Goal: Contribute content: Contribute content

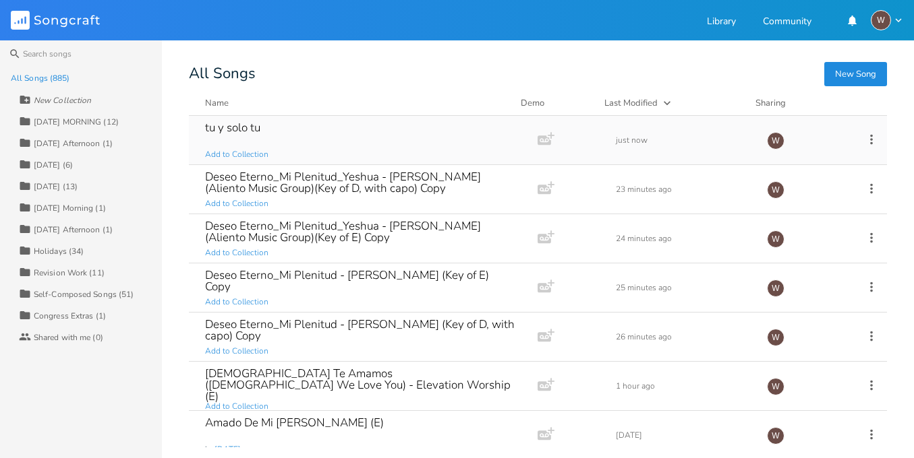
click at [432, 148] on div "tu y solo tu Add to Collection" at bounding box center [360, 140] width 311 height 49
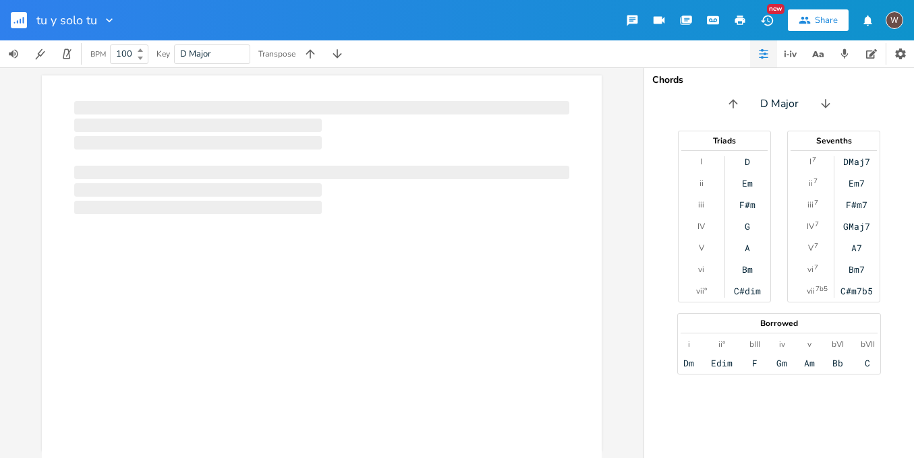
scroll to position [0, 1]
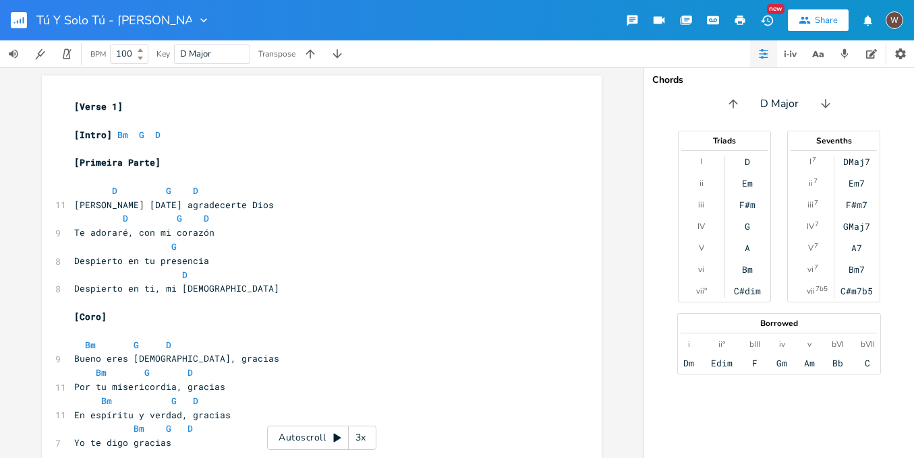
type input "Tú Y Solo Tú - [PERSON_NAME] Mine ()"
click at [173, 19] on input "Tú Y Solo Tú - [PERSON_NAME] Mine ()" at bounding box center [116, 20] width 160 height 12
click at [175, 22] on input "Tú Y Solo Tú - [PERSON_NAME] Mine ()" at bounding box center [116, 20] width 160 height 12
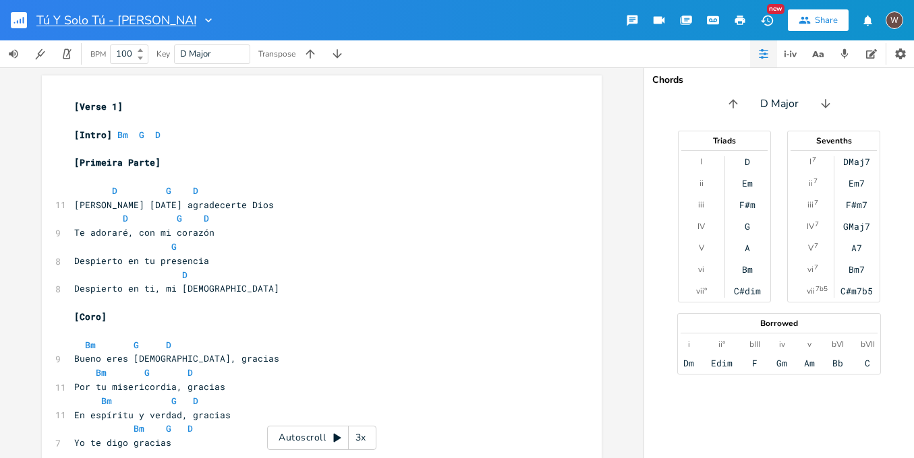
type input "Tú Y Solo [PERSON_NAME] ()"
click at [287, 156] on pre "[Primeira Parte]" at bounding box center [314, 163] width 487 height 14
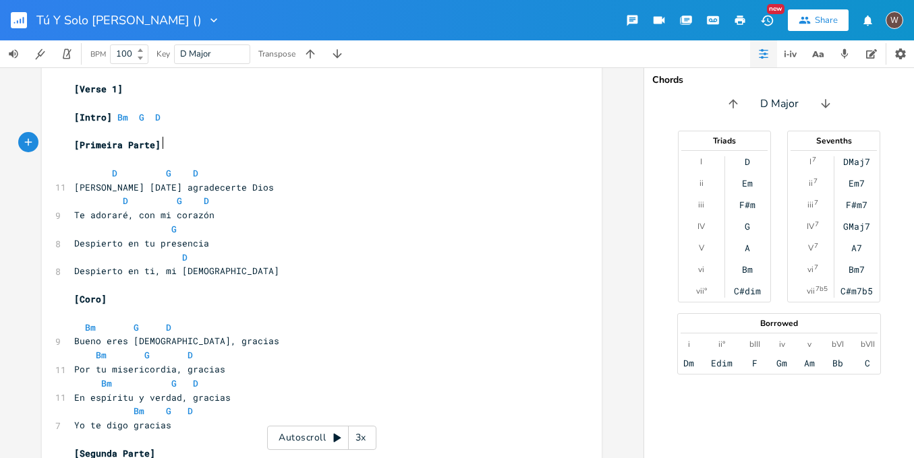
scroll to position [112, 0]
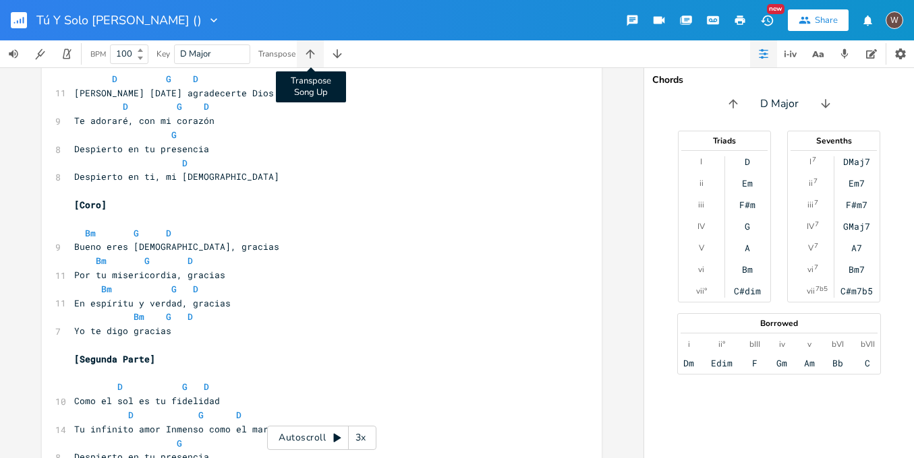
click at [313, 55] on icon "button" at bounding box center [309, 53] width 13 height 13
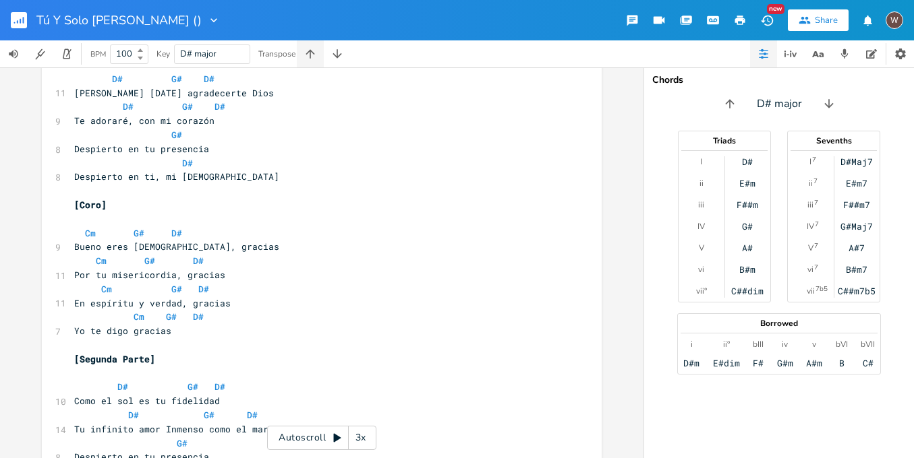
click at [313, 55] on icon "button" at bounding box center [309, 53] width 13 height 13
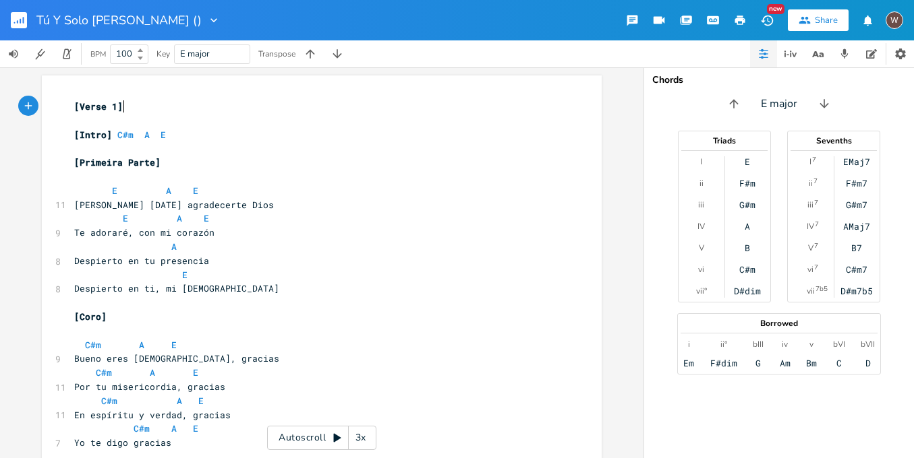
scroll to position [0, 1]
click at [262, 108] on pre "[Verse 1]" at bounding box center [314, 107] width 487 height 14
click at [14, 20] on rect "button" at bounding box center [19, 20] width 16 height 16
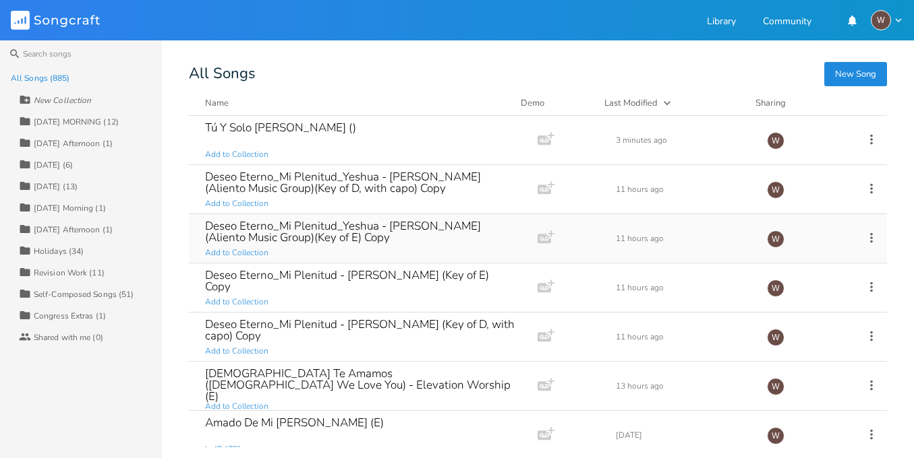
click at [369, 237] on div "Deseo Eterno_Mi Plenitud_Yeshua - [PERSON_NAME] (Aliento Music Group)(Key of E)…" at bounding box center [360, 231] width 311 height 23
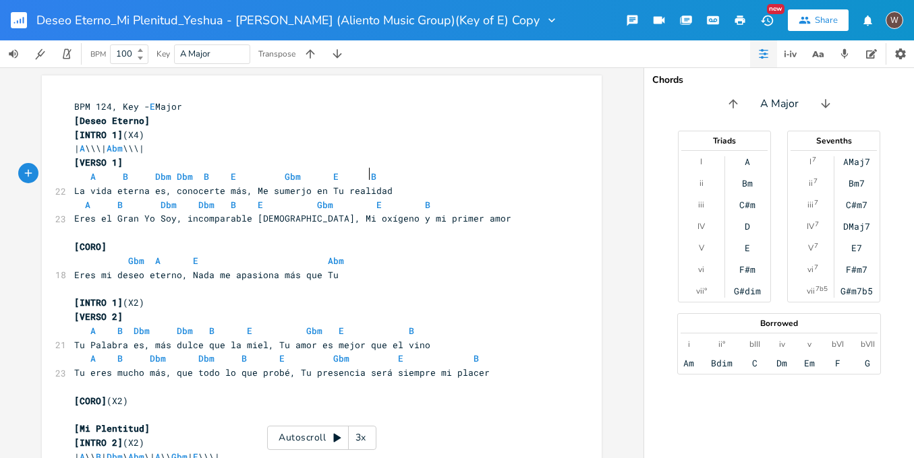
click at [480, 177] on pre "A B Dbm Dbm B E Gbm E B" at bounding box center [314, 177] width 487 height 14
click at [18, 12] on rect "button" at bounding box center [19, 20] width 16 height 16
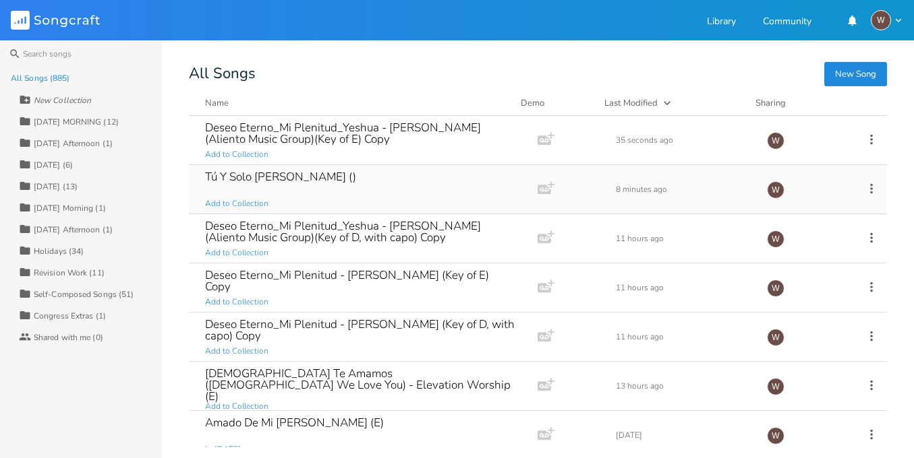
click at [384, 183] on div "Tú Y Solo Tú - [PERSON_NAME] () Add to Collection" at bounding box center [360, 189] width 311 height 49
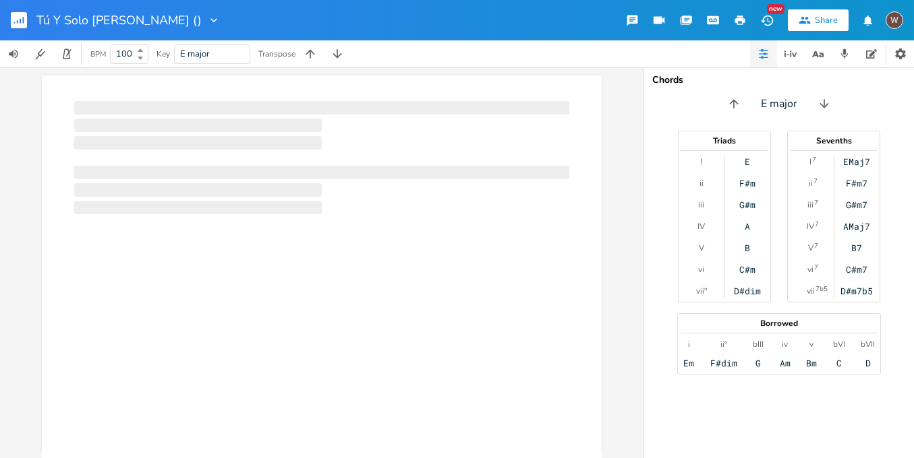
scroll to position [0, 1]
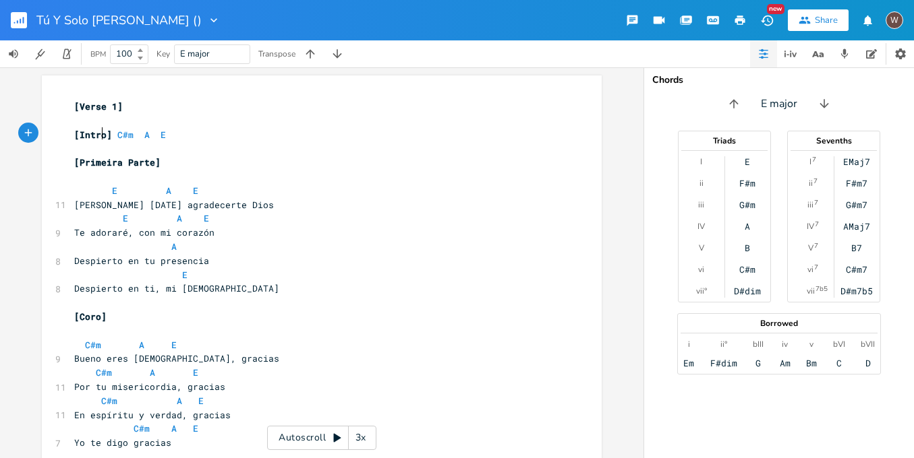
click at [95, 133] on span "[Intro]" at bounding box center [93, 135] width 38 height 12
type textarea "INTRO"
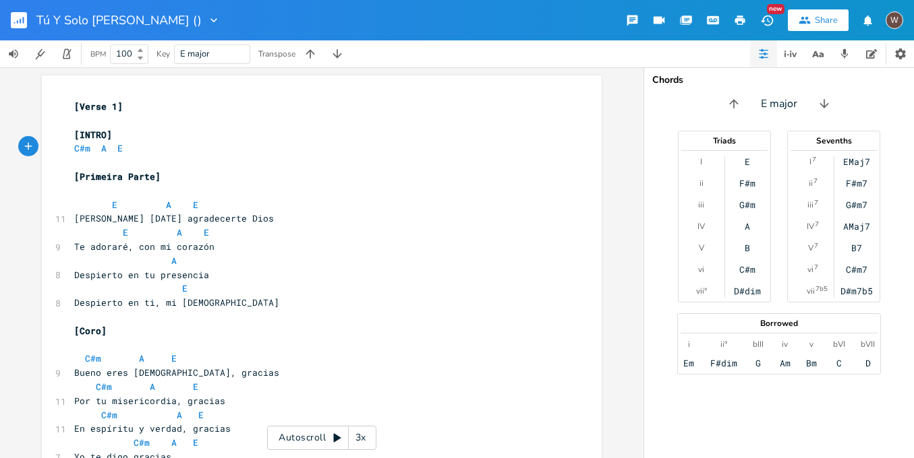
click at [126, 55] on input "100" at bounding box center [122, 54] width 22 height 12
type input "70"
type textarea "[Verse 1]"
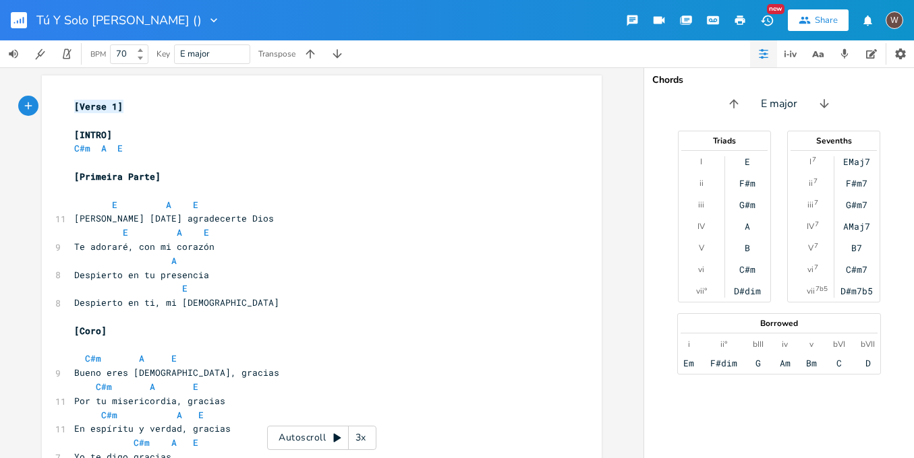
drag, startPoint x: 125, startPoint y: 109, endPoint x: 71, endPoint y: 107, distance: 54.0
click at [71, 107] on pre "[Verse 1]" at bounding box center [314, 107] width 487 height 14
click at [22, 19] on rect "button" at bounding box center [19, 20] width 16 height 16
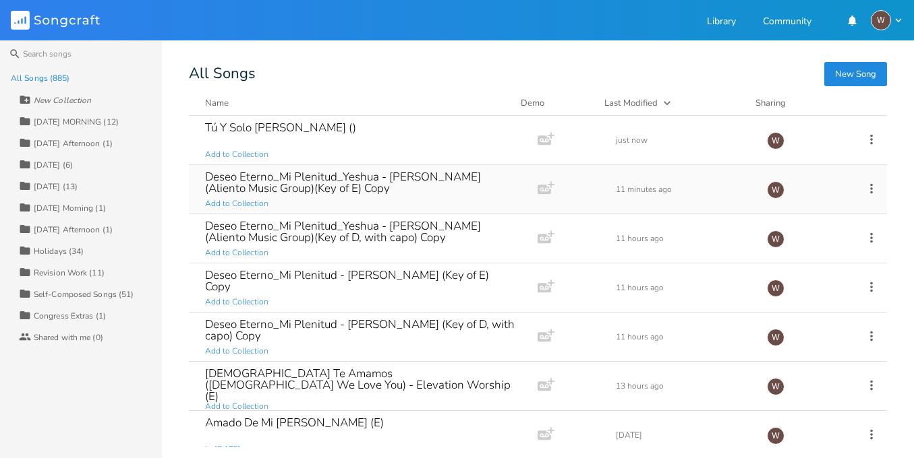
click at [349, 193] on div "Deseo Eterno_Mi Plenitud_Yeshua - [PERSON_NAME] (Aliento Music Group)(Key of E)…" at bounding box center [360, 182] width 311 height 23
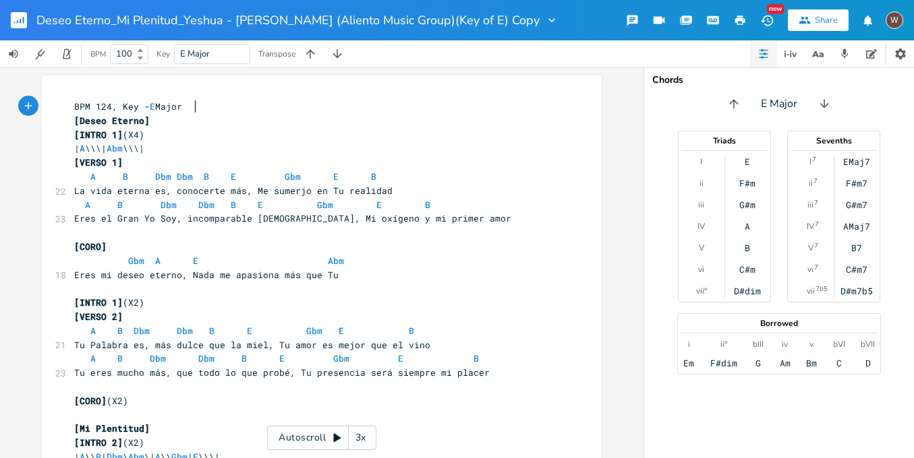
scroll to position [0, 1]
click at [22, 20] on rect "button" at bounding box center [19, 20] width 16 height 16
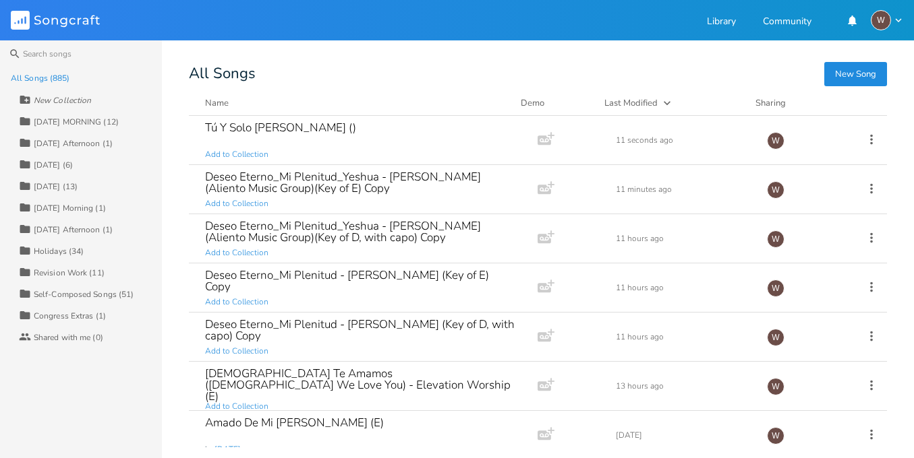
click at [227, 104] on div "Name" at bounding box center [217, 103] width 24 height 12
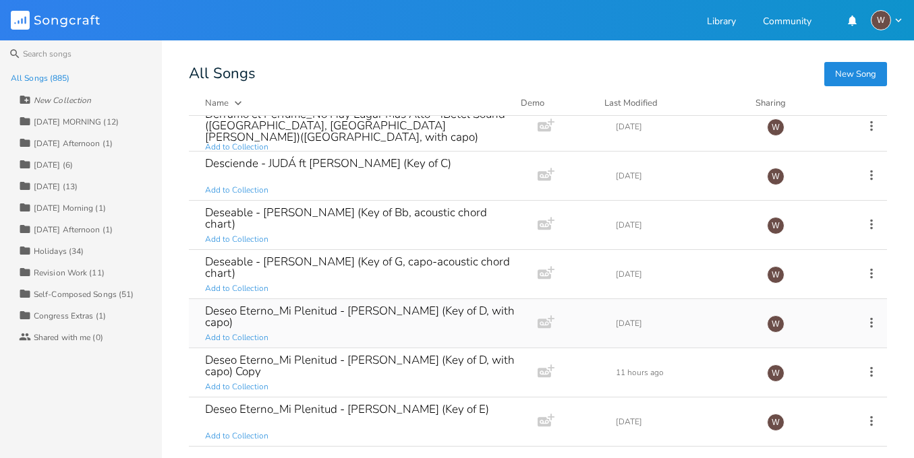
scroll to position [7841, 0]
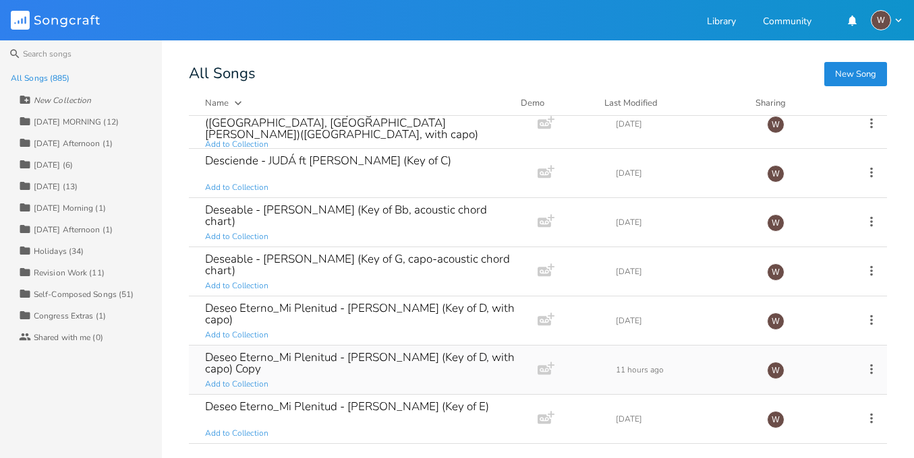
click at [864, 373] on icon at bounding box center [871, 369] width 15 height 15
click at [789, 355] on span "[PERSON_NAME]" at bounding box center [778, 355] width 36 height 9
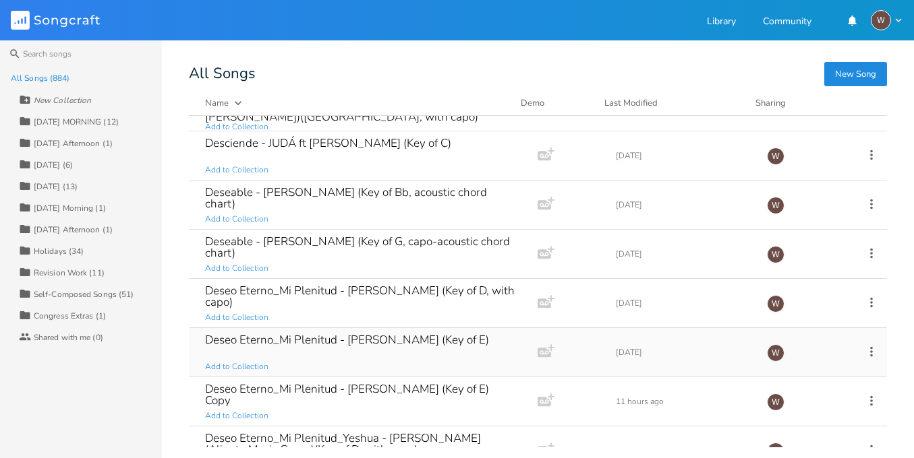
scroll to position [7882, 0]
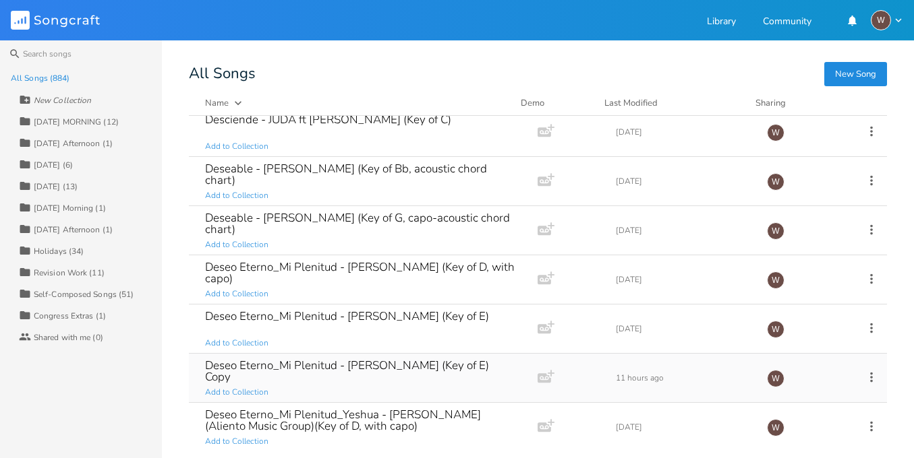
click at [864, 378] on icon at bounding box center [871, 377] width 15 height 15
click at [796, 364] on span "[PERSON_NAME]" at bounding box center [778, 363] width 36 height 9
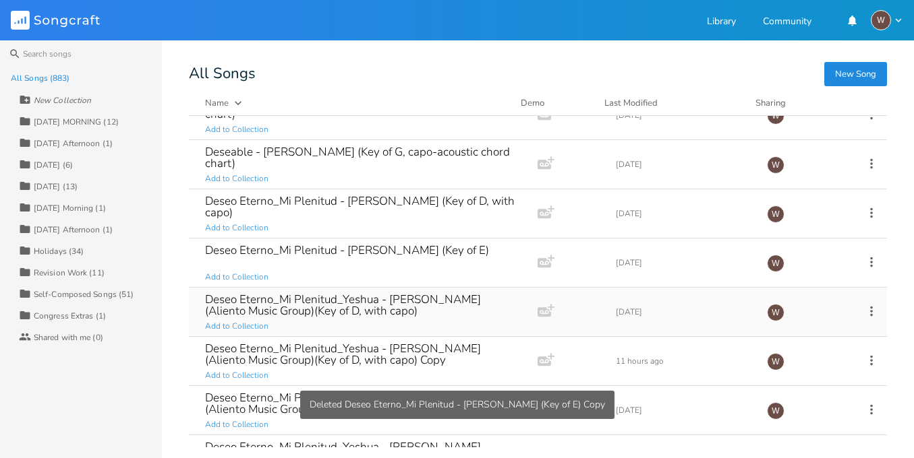
scroll to position [7951, 0]
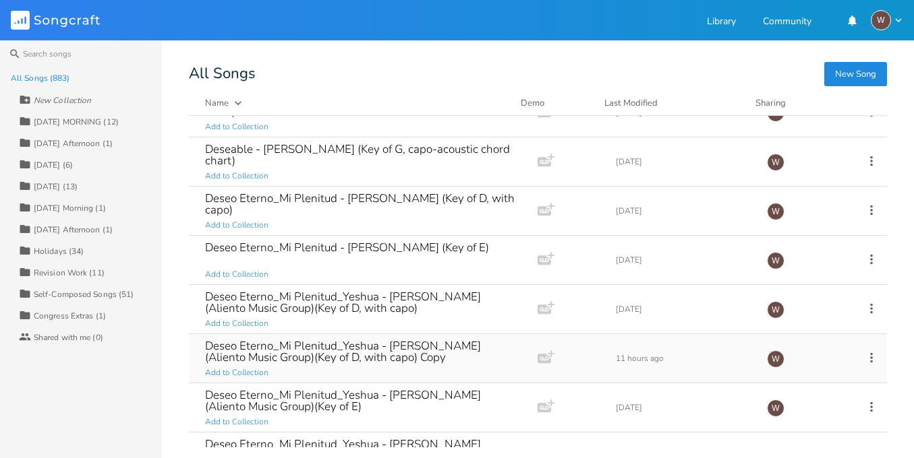
click at [864, 359] on icon at bounding box center [871, 358] width 15 height 15
click at [801, 345] on li "[PERSON_NAME]" at bounding box center [808, 343] width 108 height 23
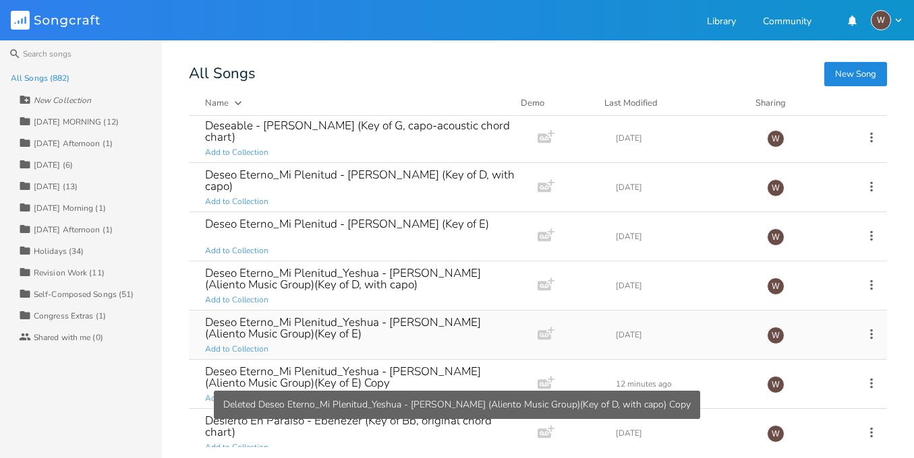
scroll to position [8017, 0]
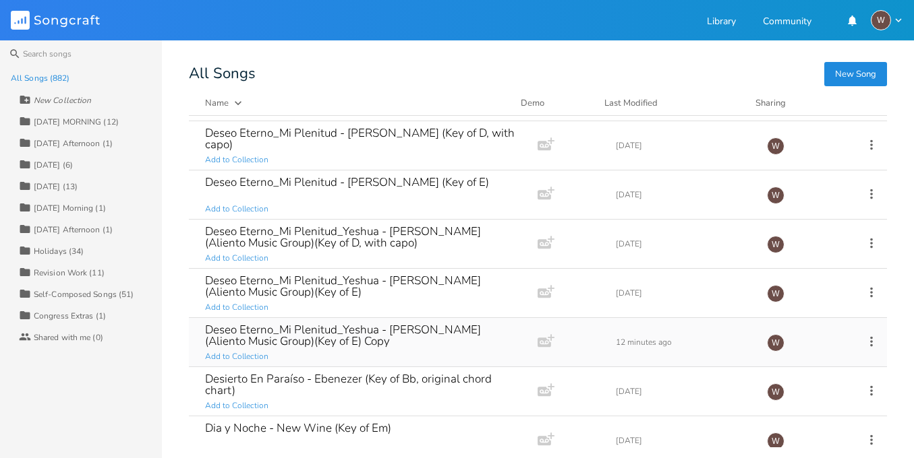
click at [864, 342] on icon at bounding box center [871, 341] width 15 height 15
click at [813, 322] on li "[PERSON_NAME]" at bounding box center [808, 327] width 108 height 23
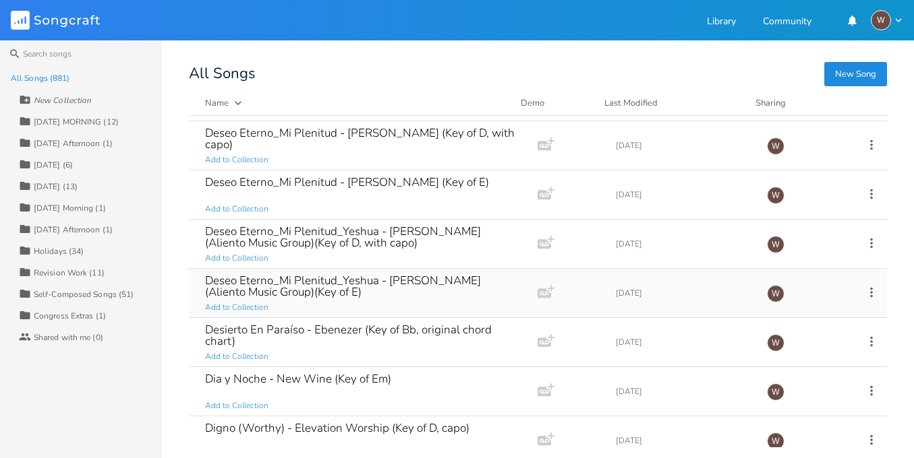
scroll to position [8014, 0]
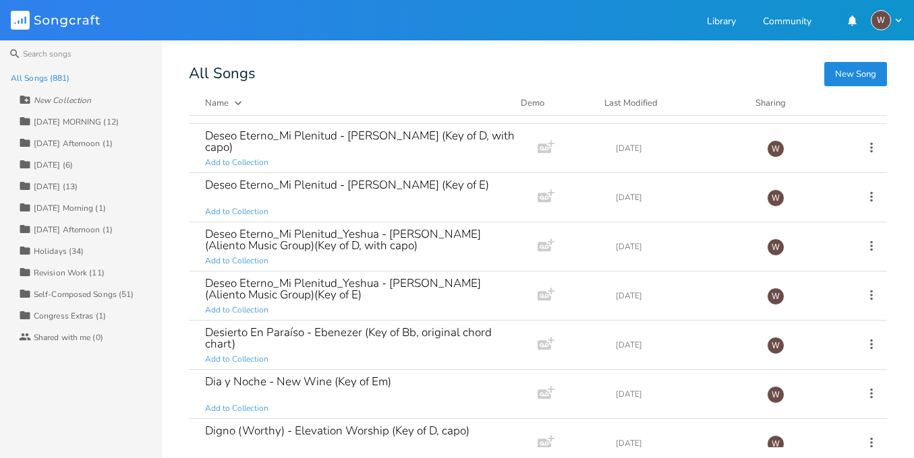
click at [639, 104] on div "Last Modified" at bounding box center [630, 103] width 53 height 12
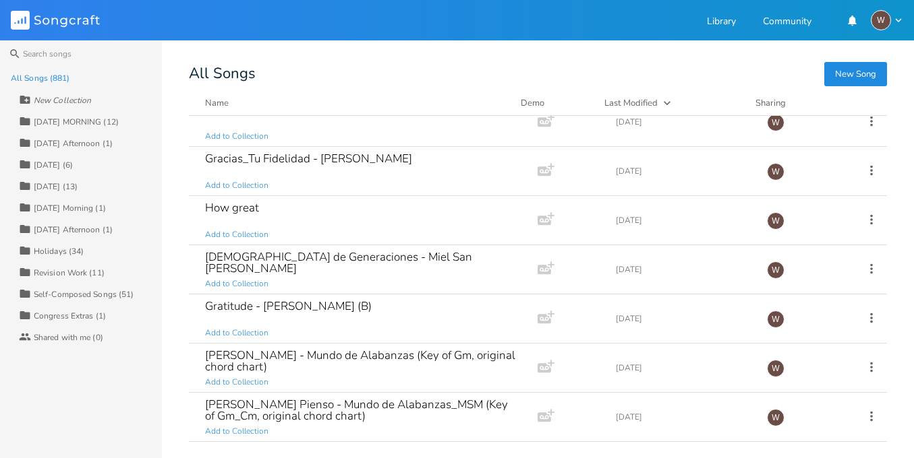
scroll to position [0, 0]
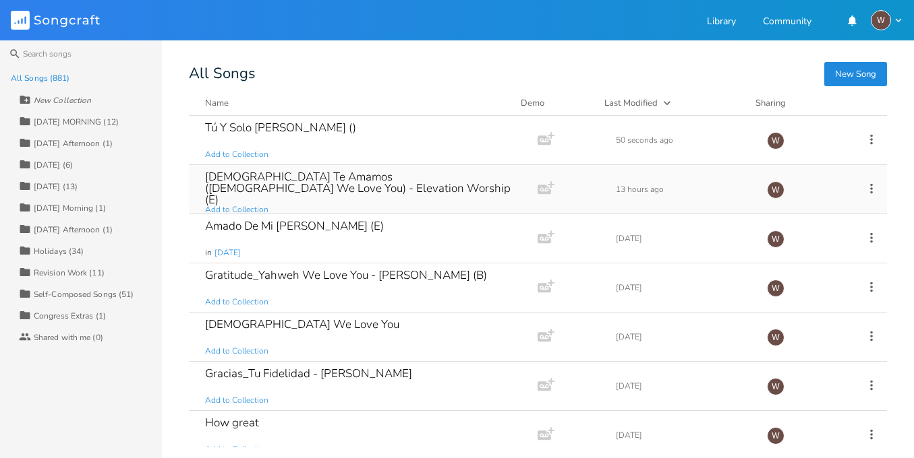
click at [357, 201] on div "[DEMOGRAPHIC_DATA] Te Amamos ([DEMOGRAPHIC_DATA] We Love You) - Elevation Worsh…" at bounding box center [360, 189] width 311 height 49
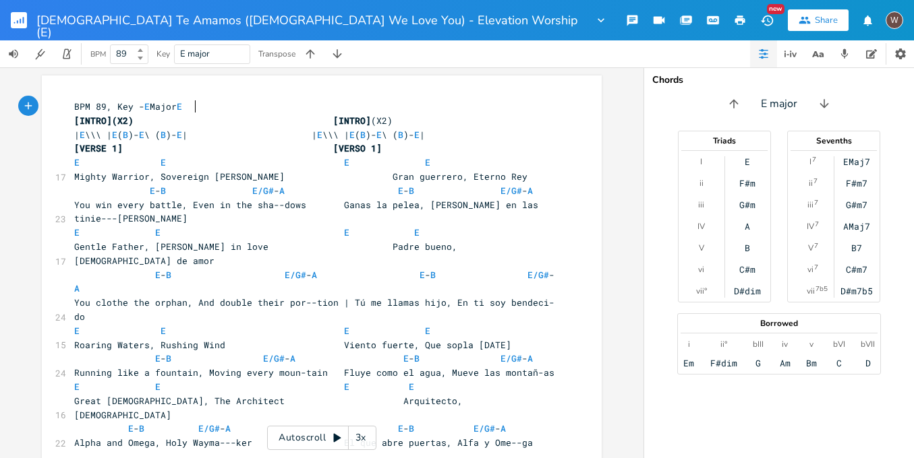
scroll to position [0, 1]
type textarea "BPM 89, Key - E Major E"
drag, startPoint x: 210, startPoint y: 107, endPoint x: 36, endPoint y: 99, distance: 174.1
click at [36, 99] on div "BPM 89, Key - E Major E x BPM 89, Key - E Major E [INTRO](X2) [INTRO] (X2) | E …" at bounding box center [321, 262] width 643 height 391
click at [16, 21] on rect "button" at bounding box center [19, 20] width 16 height 16
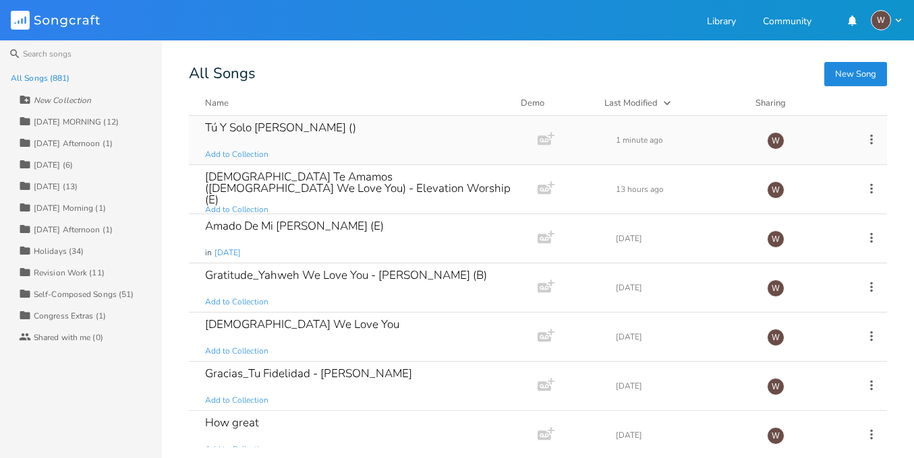
click at [304, 129] on div "Tú Y Solo [PERSON_NAME] ()" at bounding box center [280, 127] width 151 height 11
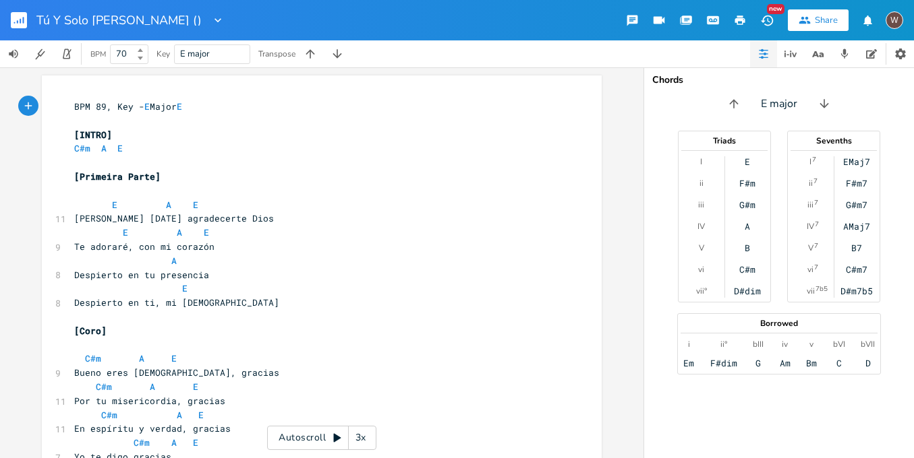
scroll to position [0, 1]
click at [202, 22] on input "Tú Y Solo [PERSON_NAME] ()" at bounding box center [120, 20] width 169 height 12
type input "Tú Y Solo Tú - [PERSON_NAME] (E)"
click at [113, 120] on pre "​" at bounding box center [314, 121] width 487 height 14
click at [96, 107] on span "BPM 89, Key - E Major E" at bounding box center [128, 106] width 108 height 12
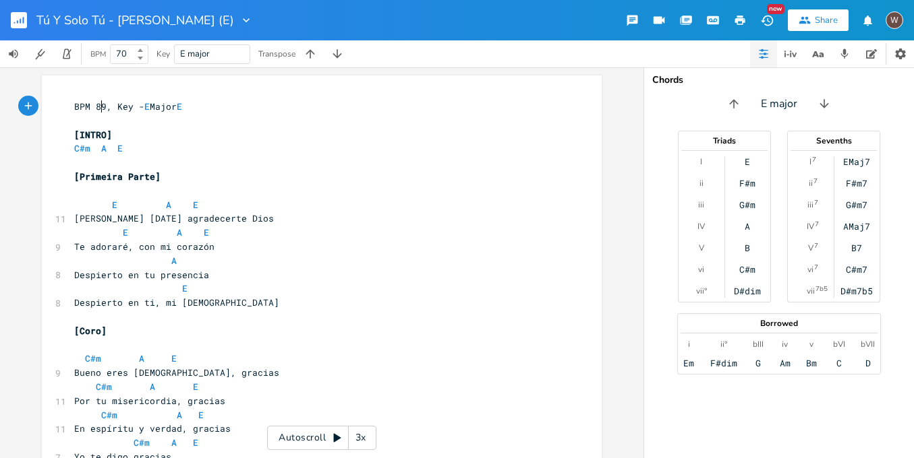
click at [96, 107] on span "BPM 89, Key - E Major E" at bounding box center [128, 106] width 108 height 12
type textarea "7-"
type textarea "0"
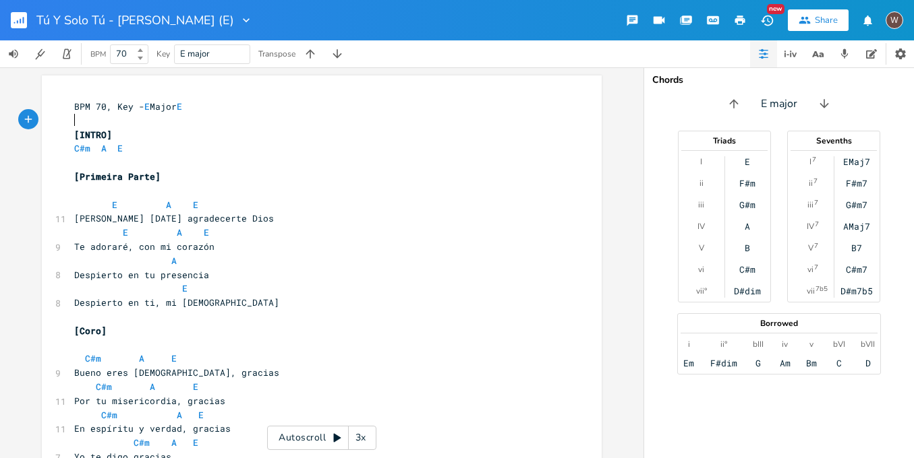
click at [81, 122] on pre "​" at bounding box center [314, 121] width 487 height 14
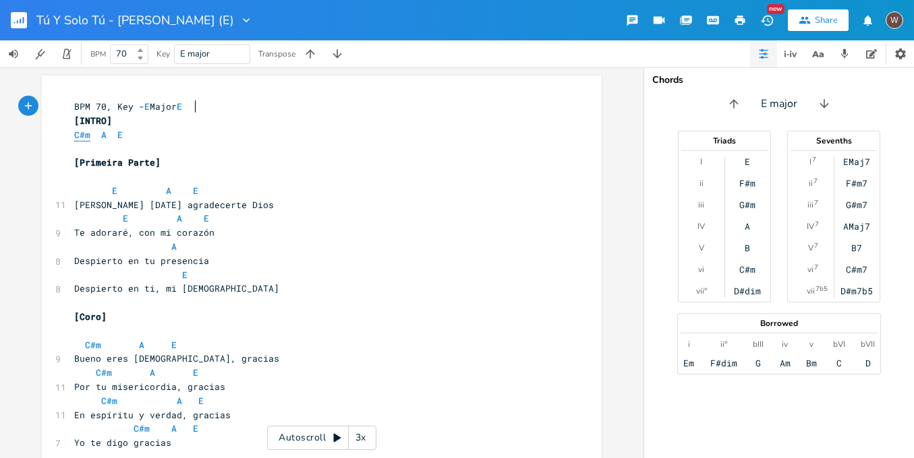
click at [74, 134] on span "C#m" at bounding box center [82, 135] width 16 height 13
type textarea "|"
click at [104, 131] on span "| C#m A E" at bounding box center [101, 135] width 54 height 12
click at [102, 132] on span "| C#m A E" at bounding box center [101, 135] width 54 height 12
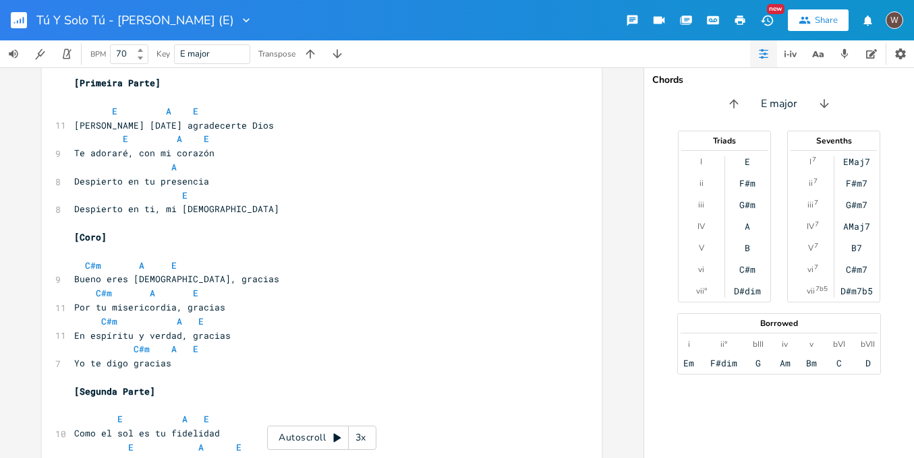
scroll to position [0, 0]
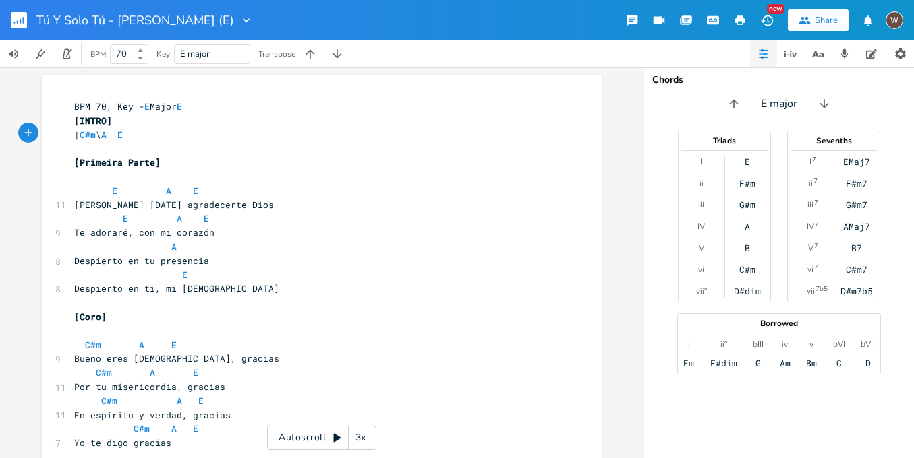
type textarea "\"
click at [25, 24] on rect "button" at bounding box center [19, 20] width 16 height 16
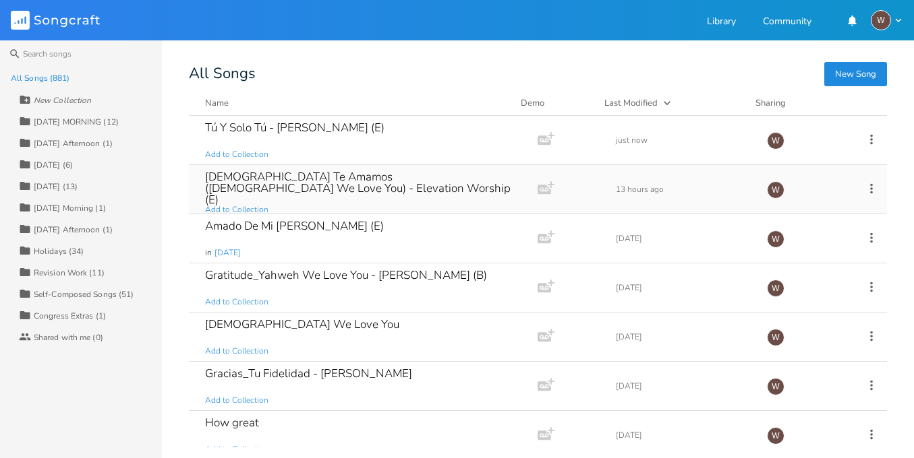
click at [288, 181] on div "[DEMOGRAPHIC_DATA] Te Amamos ([DEMOGRAPHIC_DATA] We Love You) - Elevation Worsh…" at bounding box center [360, 188] width 311 height 34
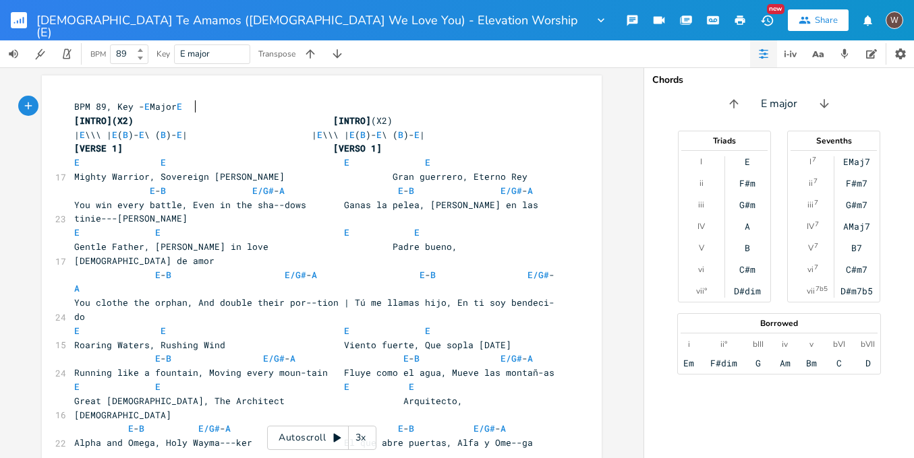
scroll to position [0, 1]
click at [21, 18] on rect "button" at bounding box center [19, 20] width 16 height 16
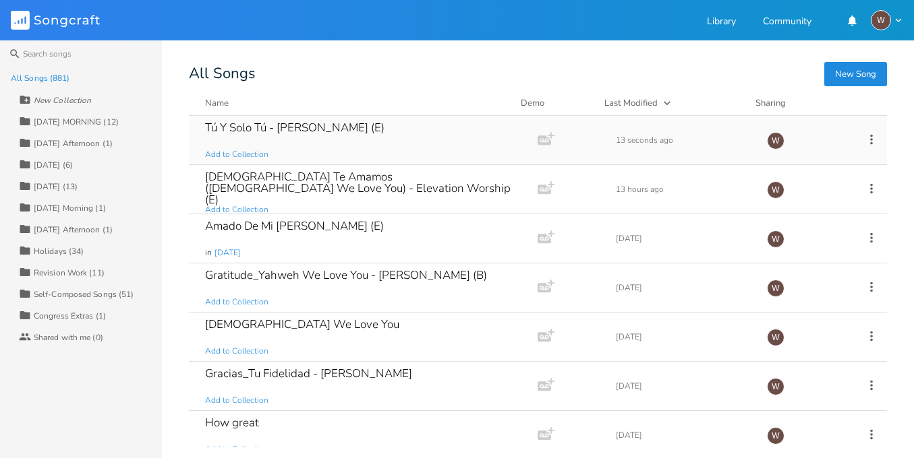
click at [320, 147] on div "Tú Y Solo Tú - [PERSON_NAME] (E) Add to Collection" at bounding box center [360, 140] width 311 height 49
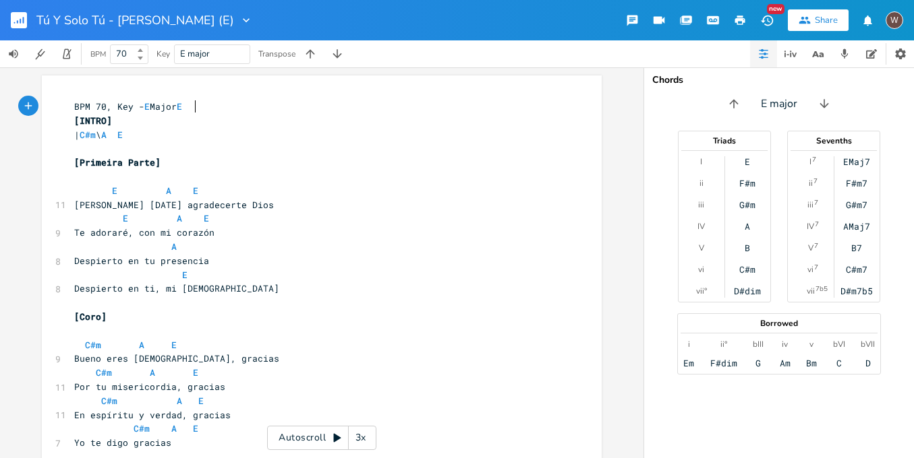
scroll to position [0, 1]
click at [121, 132] on span "| C#m \ A E" at bounding box center [98, 135] width 49 height 12
type textarea "\|"
click at [152, 131] on pre "| C#m \ A \| E" at bounding box center [314, 135] width 487 height 14
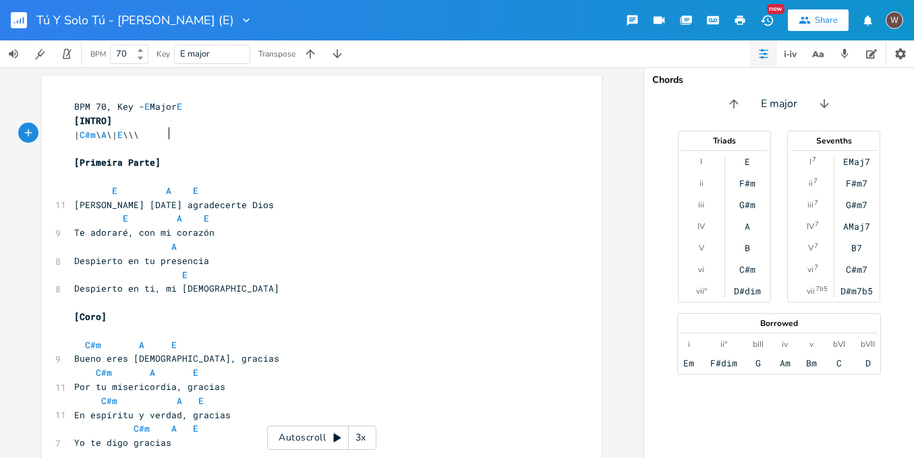
type textarea "\\\|"
click at [144, 120] on pre "[INTRO]" at bounding box center [314, 121] width 487 height 14
type textarea "(X2)"
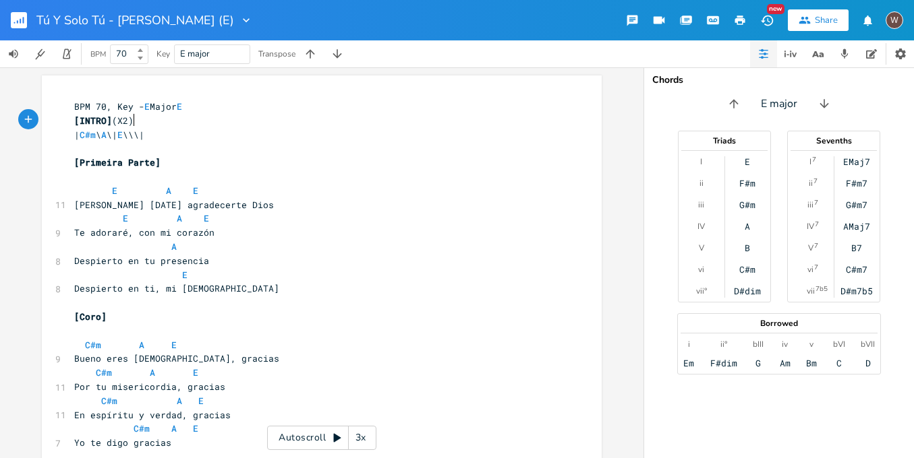
scroll to position [0, 14]
drag, startPoint x: 153, startPoint y: 158, endPoint x: 76, endPoint y: 160, distance: 76.9
click at [76, 160] on span "[Primeira Parte]" at bounding box center [117, 162] width 86 height 12
type textarea "VERSO 1"
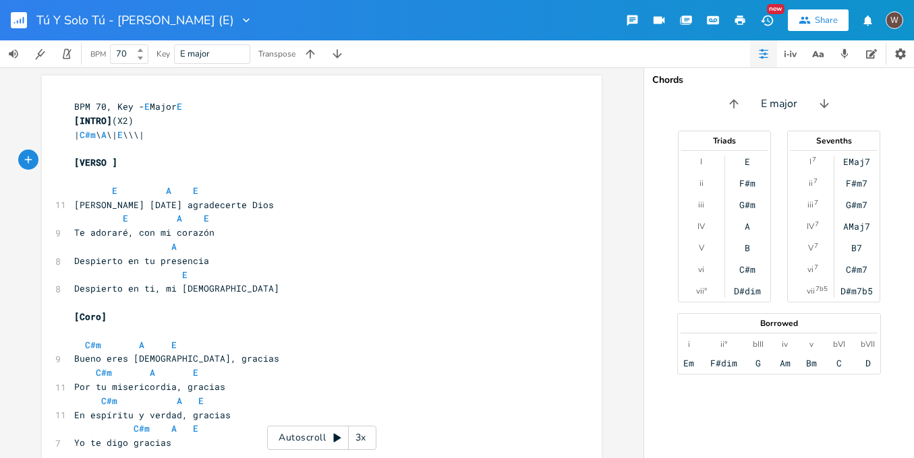
scroll to position [0, 31]
click at [113, 146] on pre "​" at bounding box center [314, 149] width 487 height 14
click at [124, 174] on pre "​" at bounding box center [314, 177] width 487 height 14
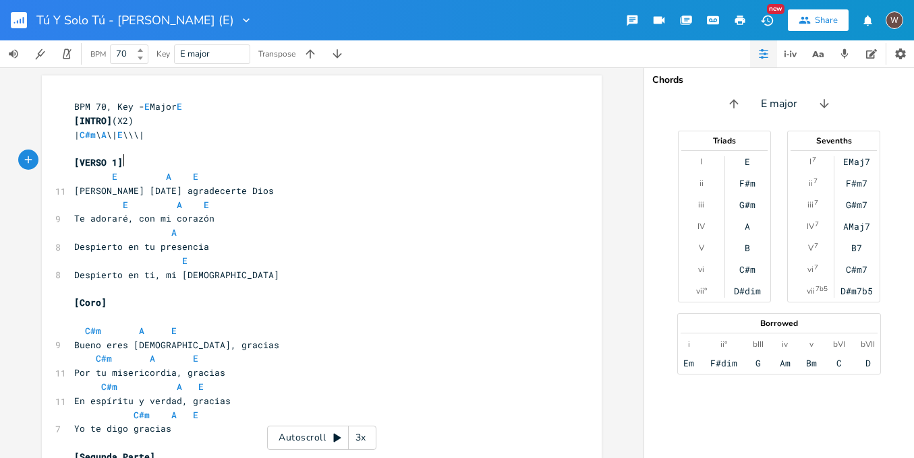
click at [74, 136] on span "| C#m \ A \| E \\\|" at bounding box center [109, 135] width 70 height 12
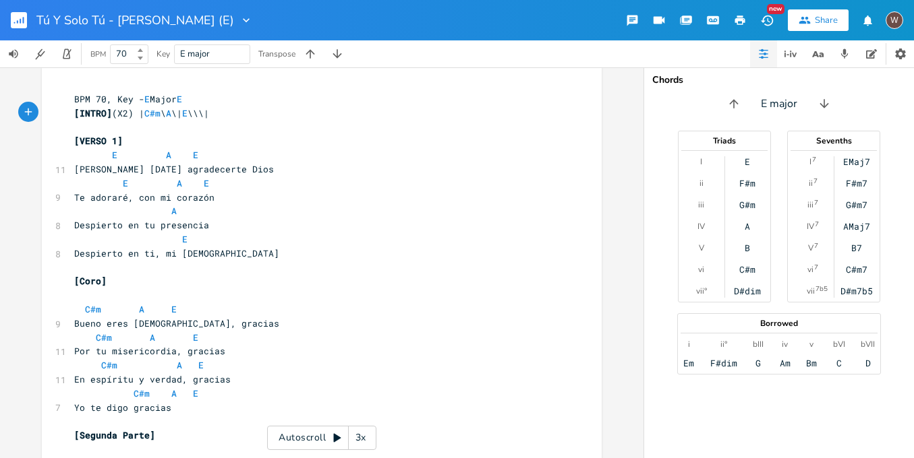
scroll to position [102, 0]
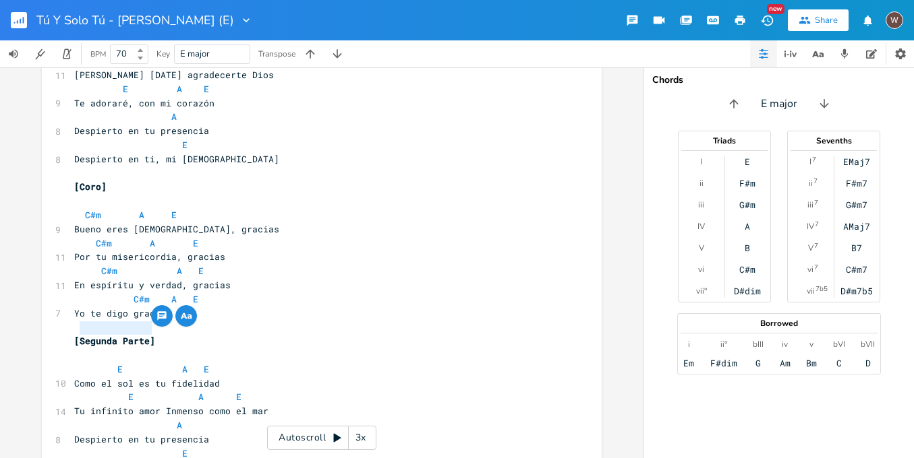
drag, startPoint x: 149, startPoint y: 327, endPoint x: 78, endPoint y: 331, distance: 71.6
click at [78, 335] on span "[Segunda Parte]" at bounding box center [114, 341] width 81 height 12
type textarea "VERSO 2"
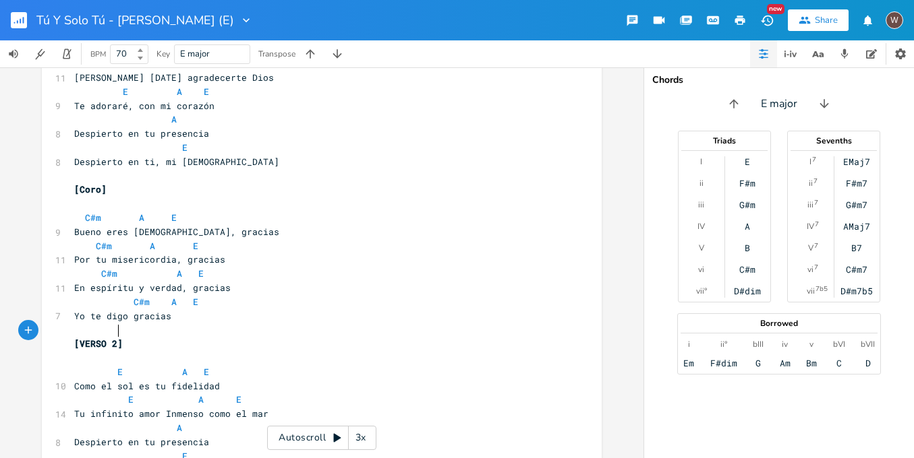
scroll to position [0, 0]
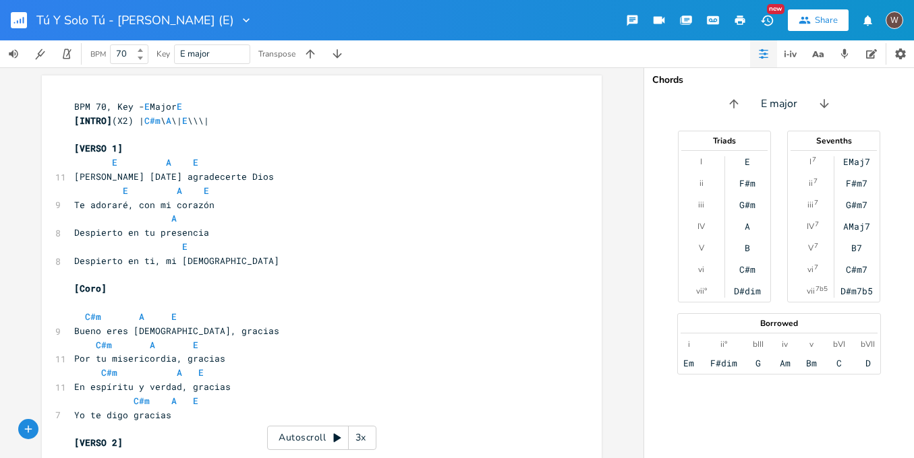
click at [86, 282] on span "[Coro]" at bounding box center [90, 288] width 32 height 12
type textarea "CORO"
click at [99, 296] on pre "​" at bounding box center [314, 303] width 487 height 14
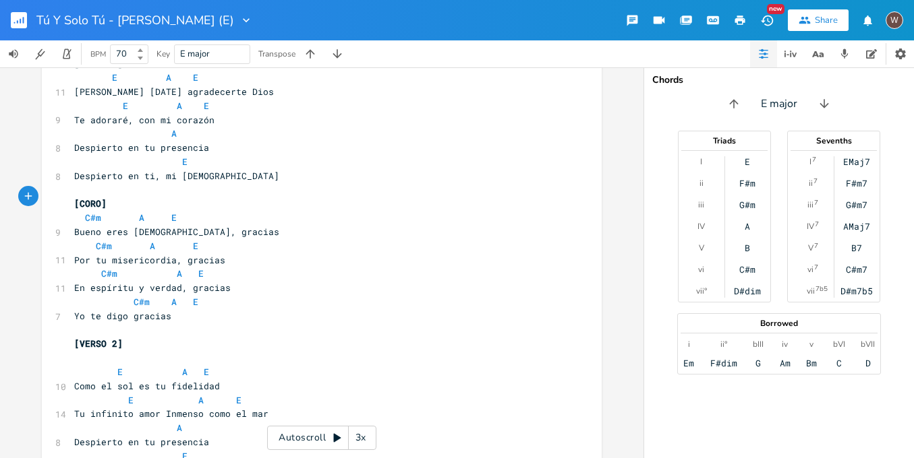
scroll to position [88, 0]
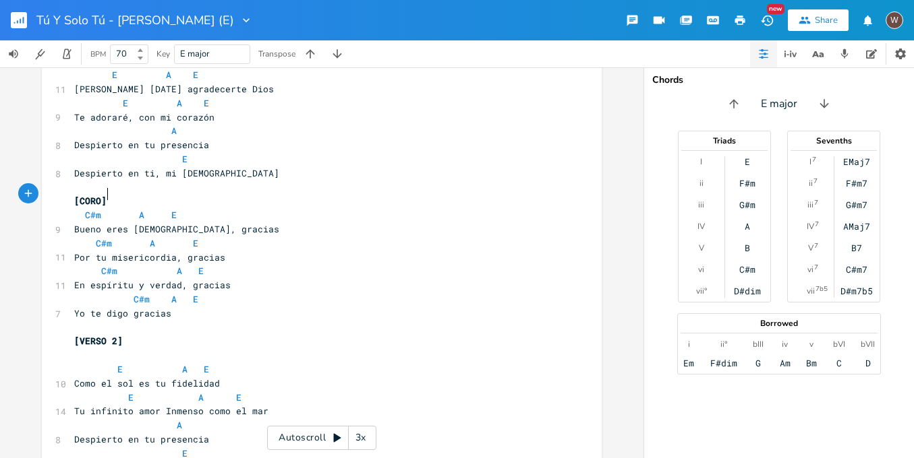
click at [115, 349] on pre "​" at bounding box center [314, 356] width 487 height 14
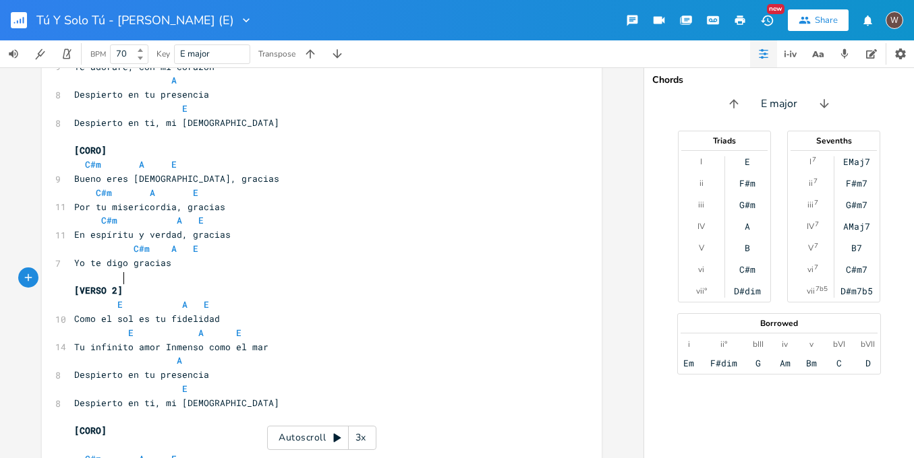
scroll to position [243, 0]
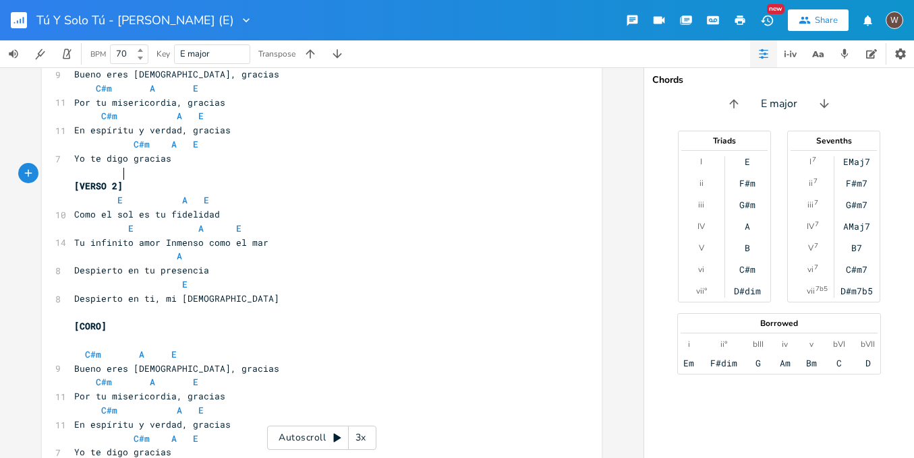
click at [111, 334] on pre "​" at bounding box center [314, 341] width 487 height 14
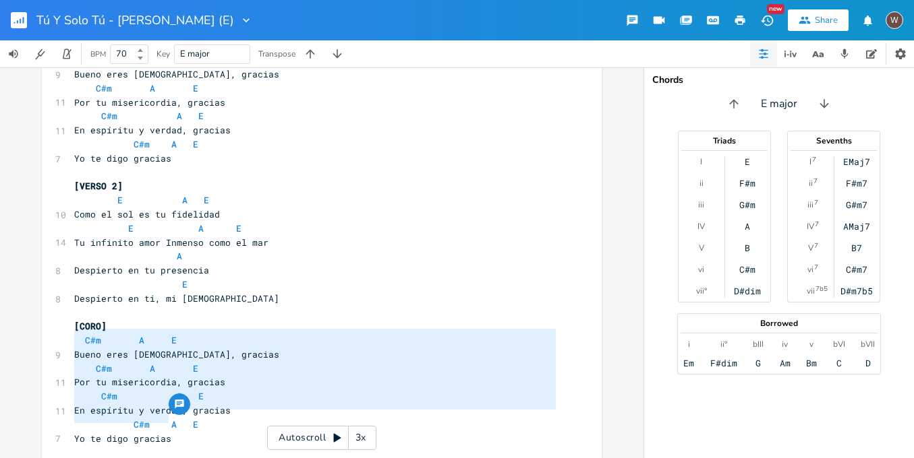
type textarea "C#m A E Bueno eres [DEMOGRAPHIC_DATA], gracias C#m A E Por tu misericordia, gra…"
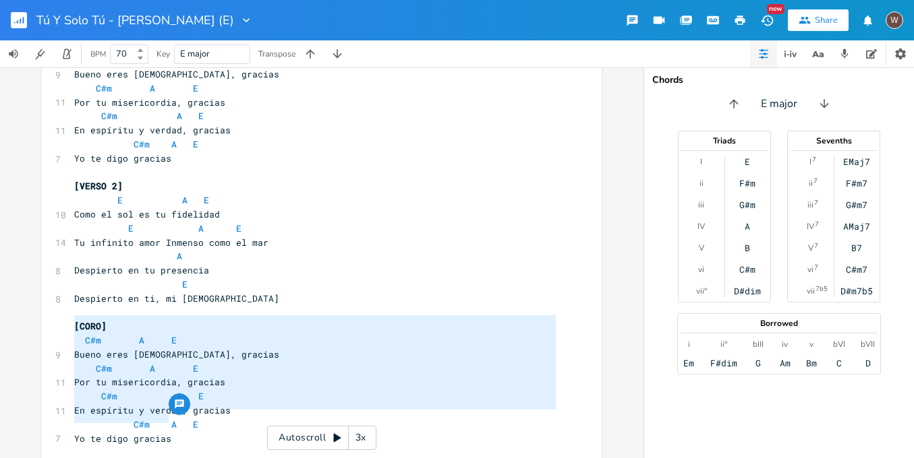
drag, startPoint x: 175, startPoint y: 416, endPoint x: 46, endPoint y: 325, distance: 158.2
click at [46, 325] on div "C#m A E Bueno eres [DEMOGRAPHIC_DATA], gracias C#m A E Por tu misericordia, gra…" at bounding box center [322, 422] width 560 height 1179
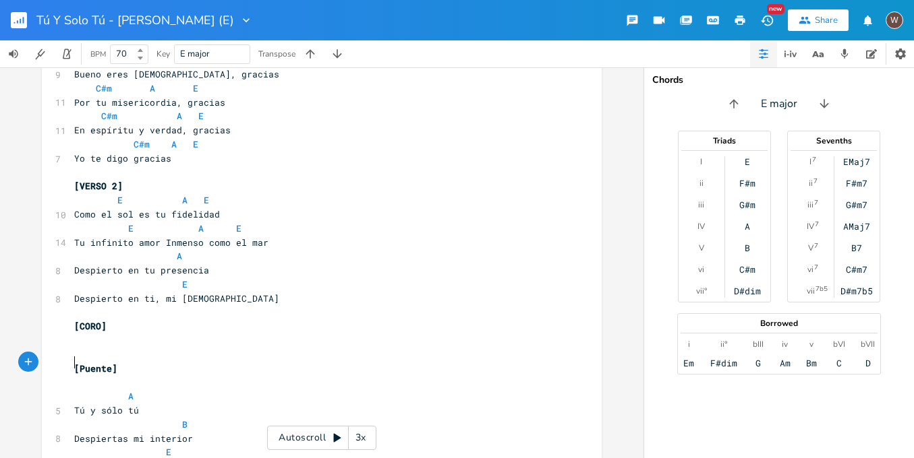
click at [112, 376] on pre "​" at bounding box center [314, 383] width 487 height 14
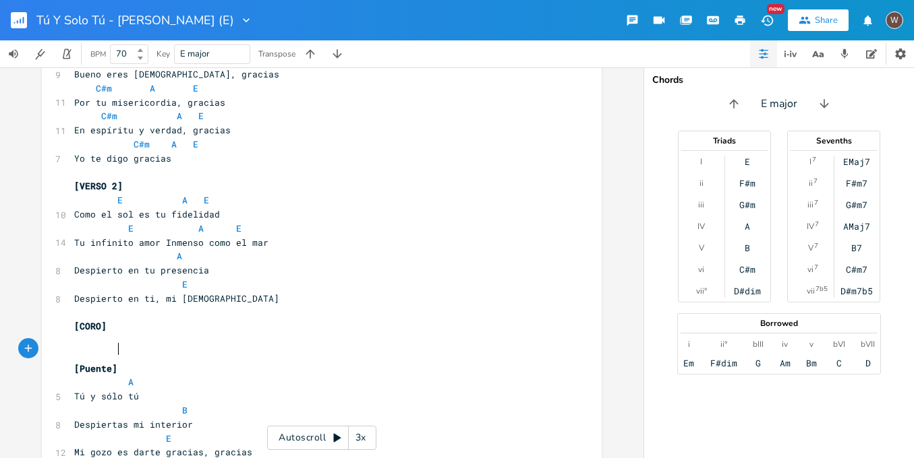
click at [101, 363] on span "[Puente]" at bounding box center [95, 369] width 43 height 12
type textarea "PUENTE"
click at [143, 362] on pre "[PUENTE]" at bounding box center [314, 369] width 487 height 14
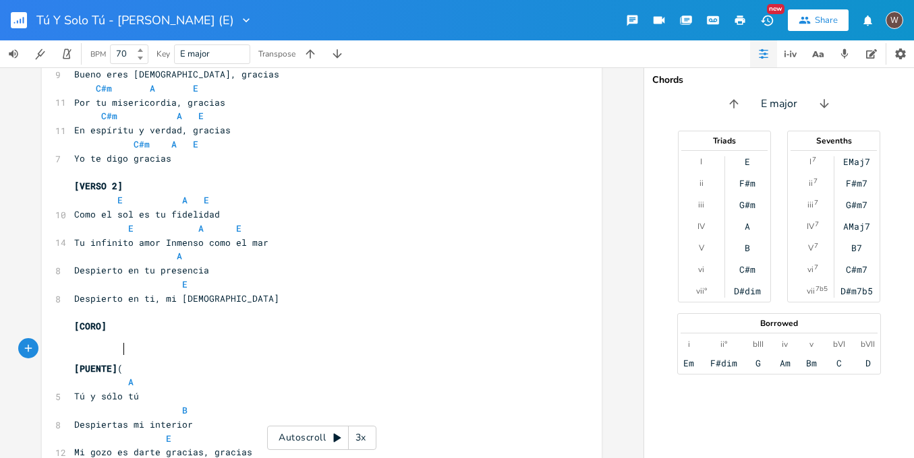
type textarea "()"
type textarea "X"
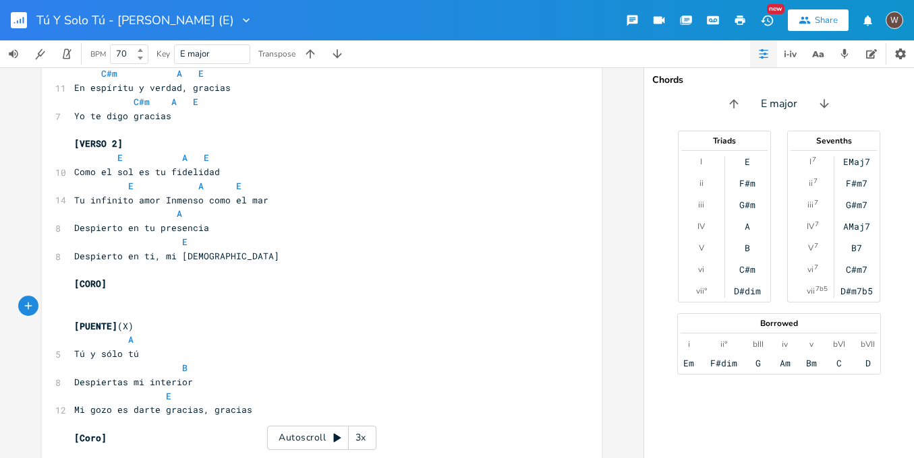
scroll to position [301, 0]
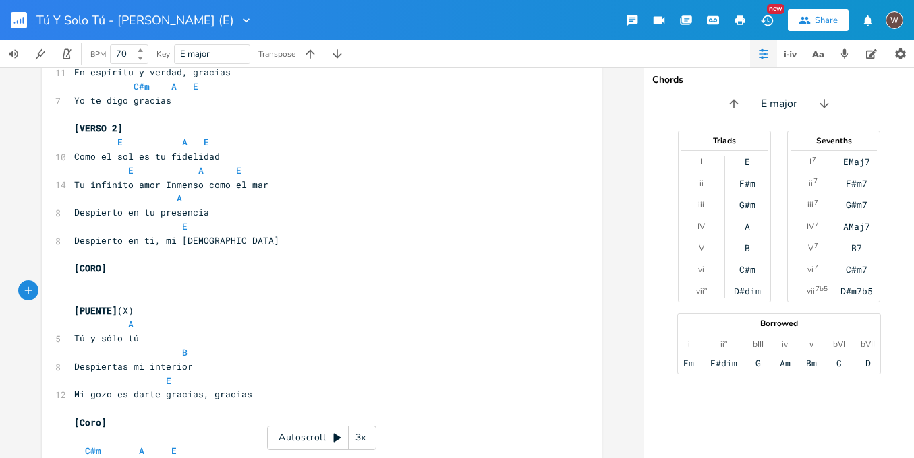
click at [107, 290] on pre "​" at bounding box center [314, 297] width 487 height 14
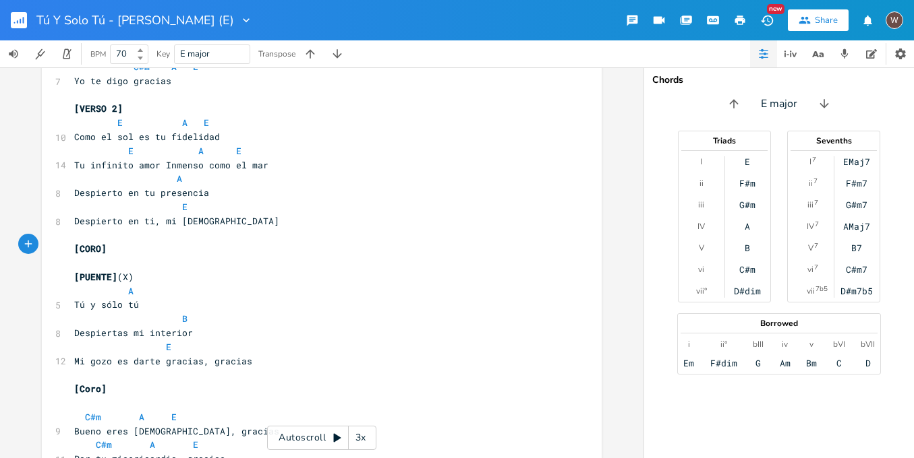
scroll to position [415, 0]
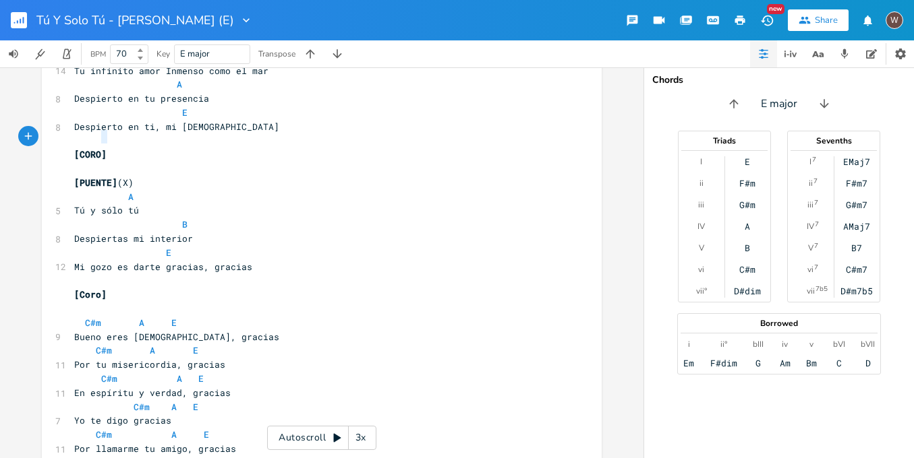
type textarea "[CORO]"
drag, startPoint x: 116, startPoint y: 131, endPoint x: 61, endPoint y: 136, distance: 54.8
click at [61, 136] on div "[CORO] x BPM 70, Key - E Major E [INTRO] (X2) | C#m \ A \| E \\\| ​ [VERSO 1] E…" at bounding box center [322, 187] width 560 height 1052
drag, startPoint x: 118, startPoint y: 277, endPoint x: 55, endPoint y: 270, distance: 63.7
click at [55, 270] on div "[Coro] x BPM 70, Key - E Major E [INTRO] (X2) | C#m \ A \| E \\\| ​ [VERSO 1] E…" at bounding box center [322, 187] width 560 height 1052
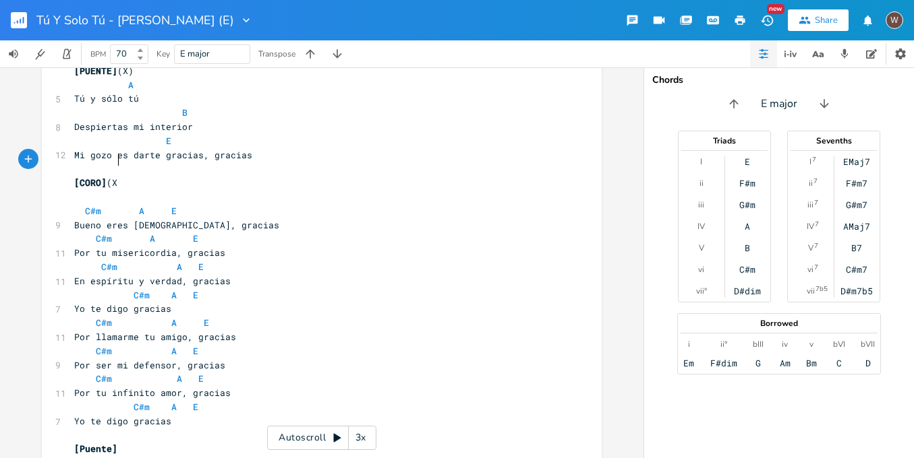
scroll to position [0, 12]
type textarea "(X2)"
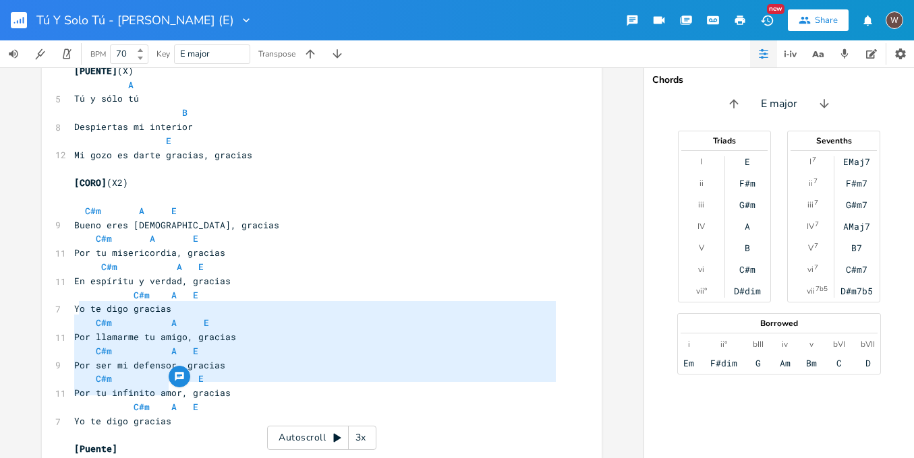
type textarea "C#m A E Por llamarme tu amigo, gracias C#m A E Por ser mi defensor, gracias C#m…"
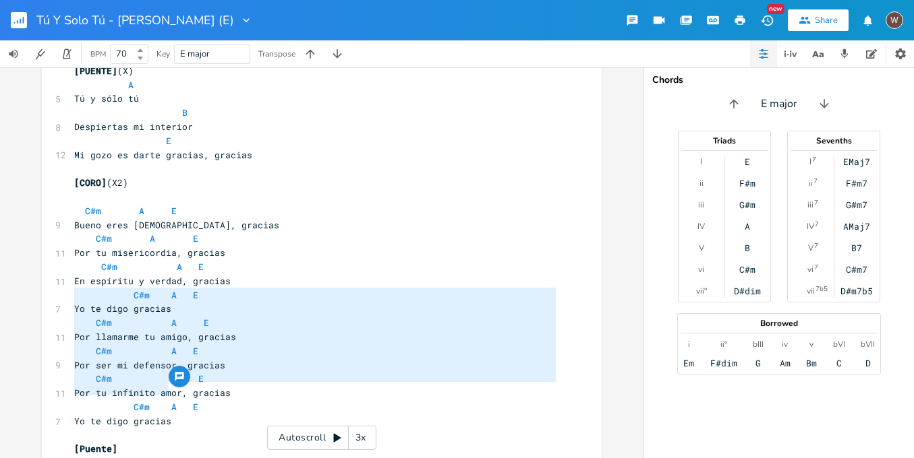
drag, startPoint x: 185, startPoint y: 393, endPoint x: 76, endPoint y: 262, distance: 170.4
click at [64, 299] on div "C#m A E Por llamarme tu amigo, gracias C#m A E Por ser mi defensor, gracias C#m…" at bounding box center [322, 75] width 560 height 1052
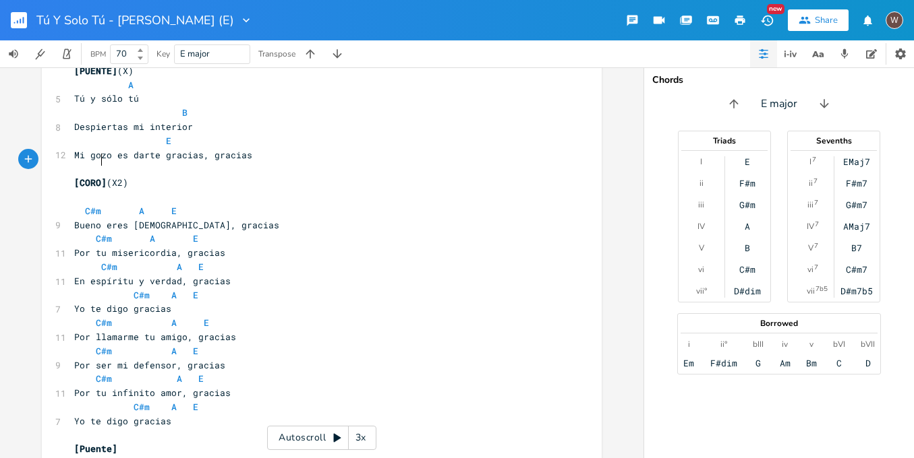
click at [98, 177] on span "[CORO]" at bounding box center [90, 183] width 32 height 12
type textarea "1"
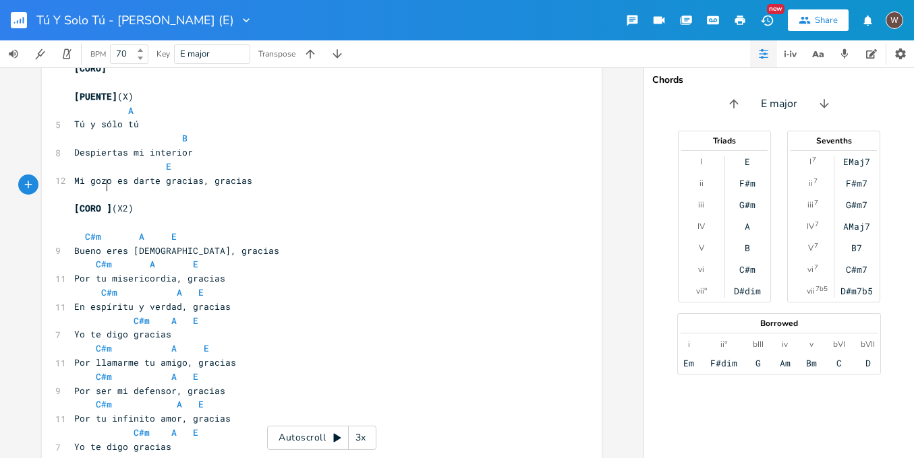
type textarea "2"
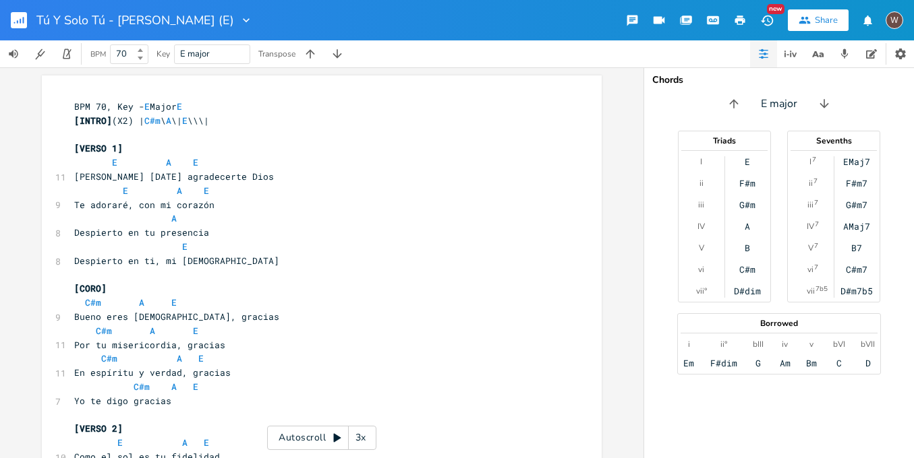
scroll to position [22, 0]
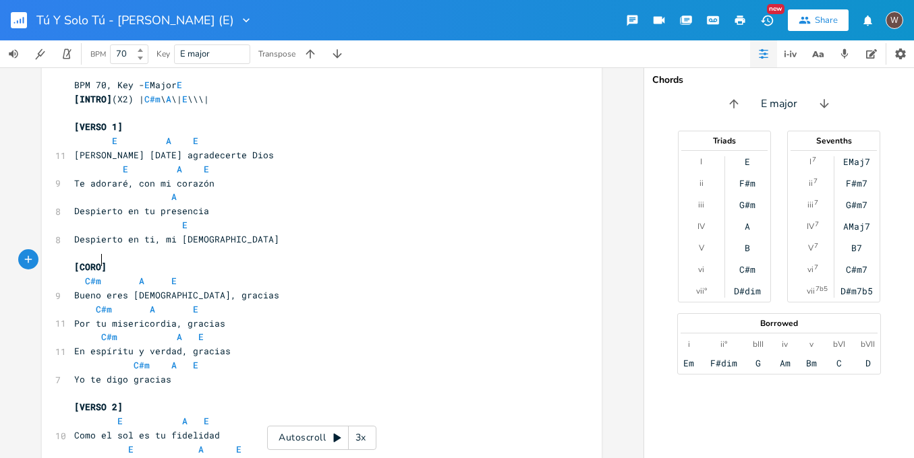
click at [100, 261] on span "[CORO]" at bounding box center [90, 267] width 32 height 12
type textarea "1"
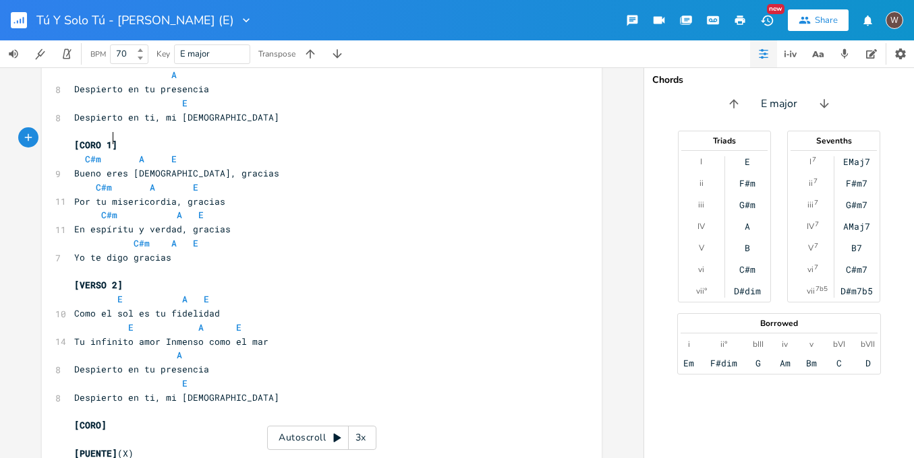
scroll to position [169, 0]
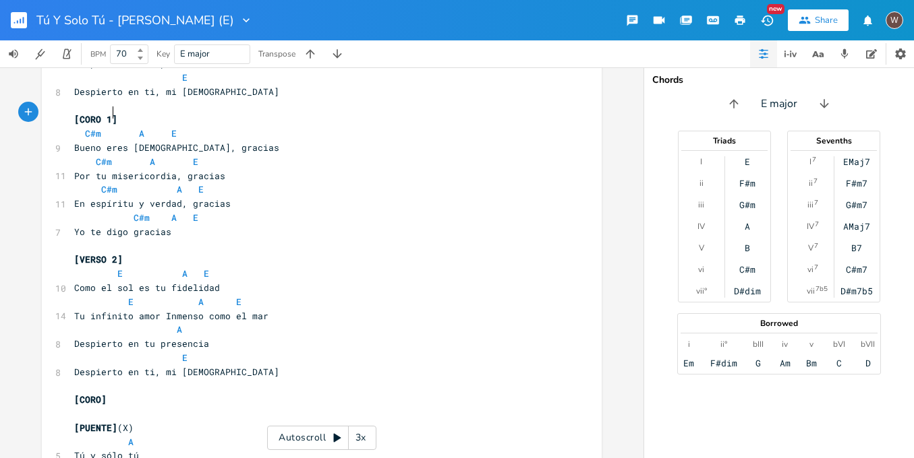
click at [99, 394] on span "[CORO]" at bounding box center [90, 400] width 32 height 12
type textarea "1"
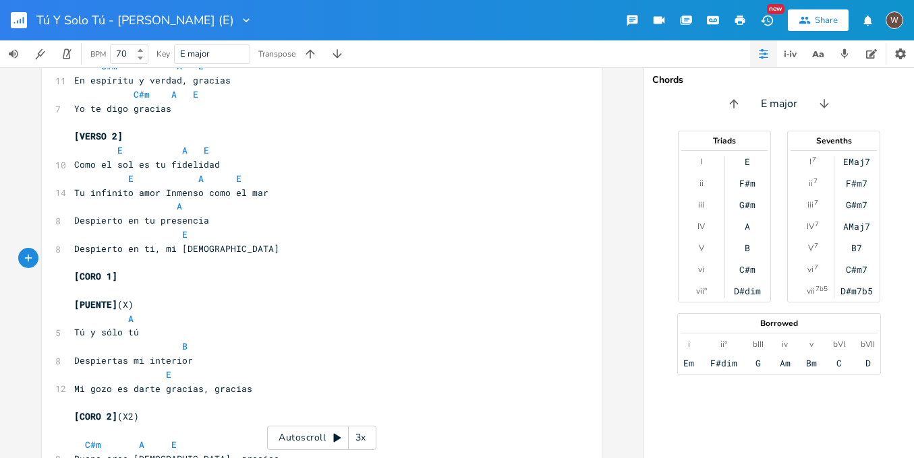
scroll to position [363, 0]
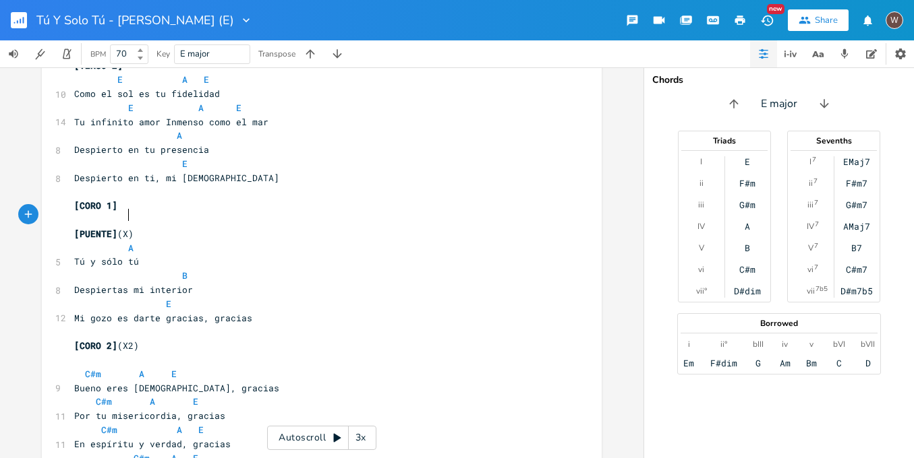
click at [125, 228] on span "[PUENTE] (X)" at bounding box center [103, 234] width 59 height 12
type textarea "4"
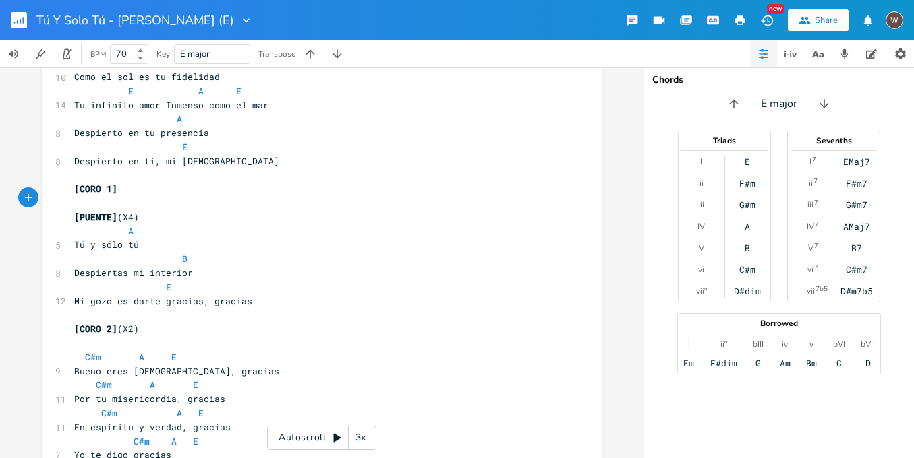
scroll to position [402, 0]
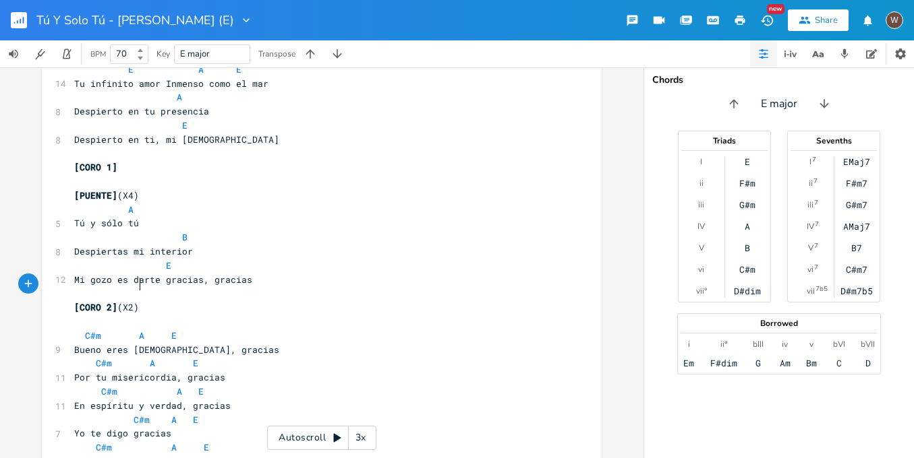
click at [137, 301] on pre "[CORO 2] (X2)" at bounding box center [314, 308] width 487 height 14
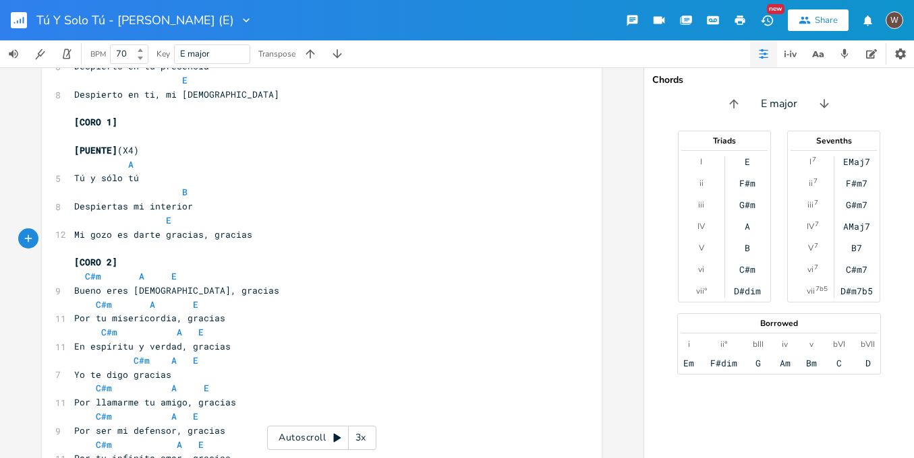
scroll to position [471, 0]
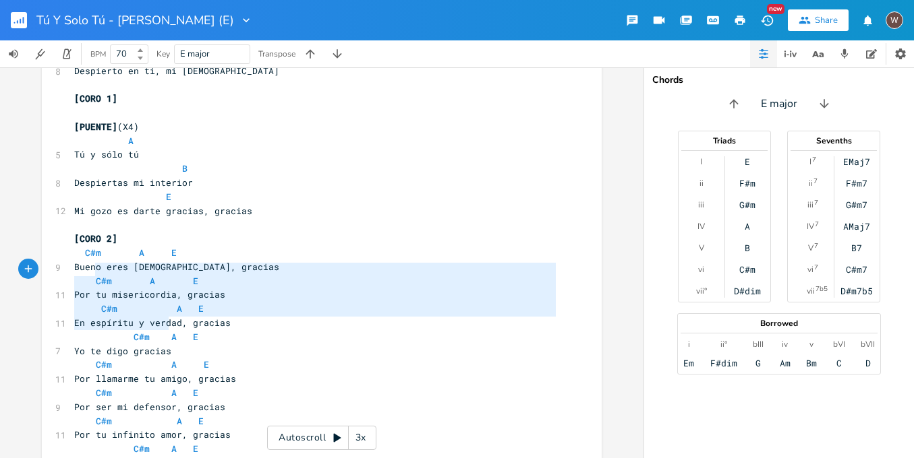
type textarea "C#m A E Bueno eres [DEMOGRAPHIC_DATA], gracias C#m A E Por tu misericordia, gra…"
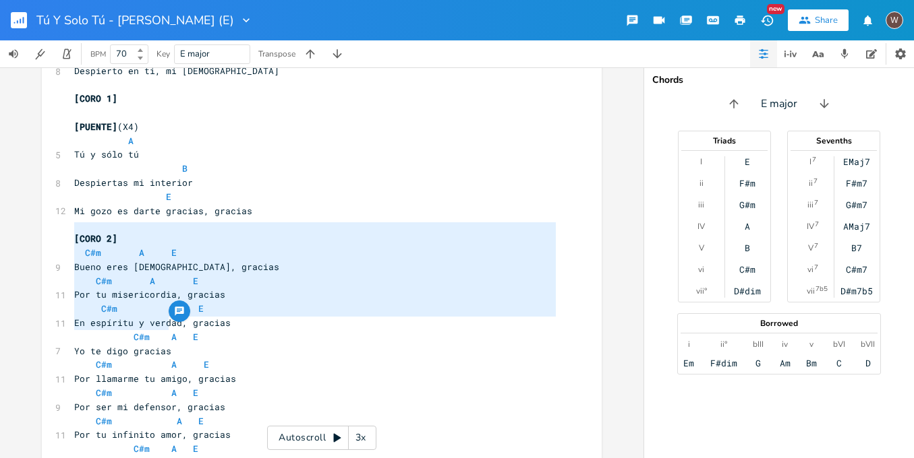
drag, startPoint x: 175, startPoint y: 324, endPoint x: 63, endPoint y: 232, distance: 144.2
click at [63, 232] on div "C#m A E Bueno eres [DEMOGRAPHIC_DATA], gracias C#m A E Por tu misericordia, gra…" at bounding box center [322, 124] width 560 height 1039
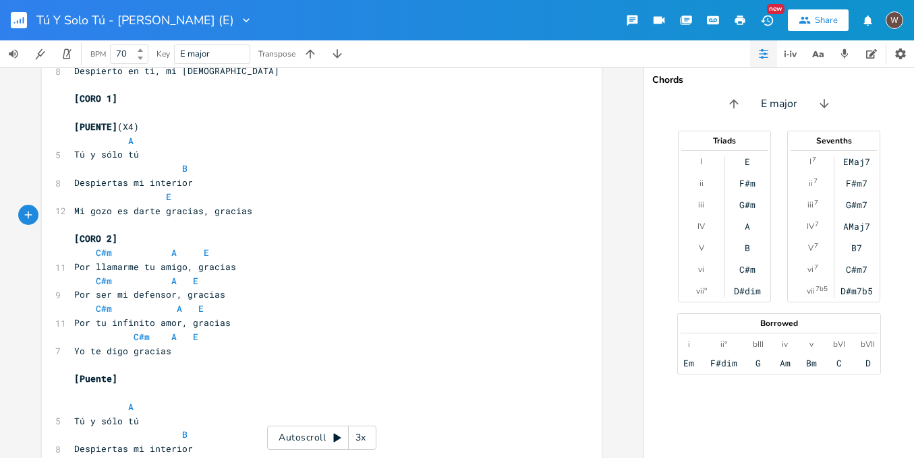
click at [102, 218] on pre "​" at bounding box center [314, 225] width 487 height 14
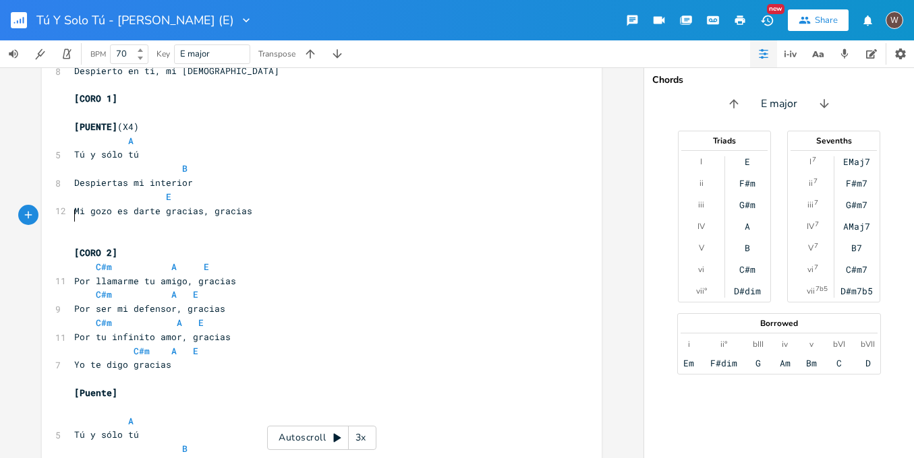
scroll to position [468, 0]
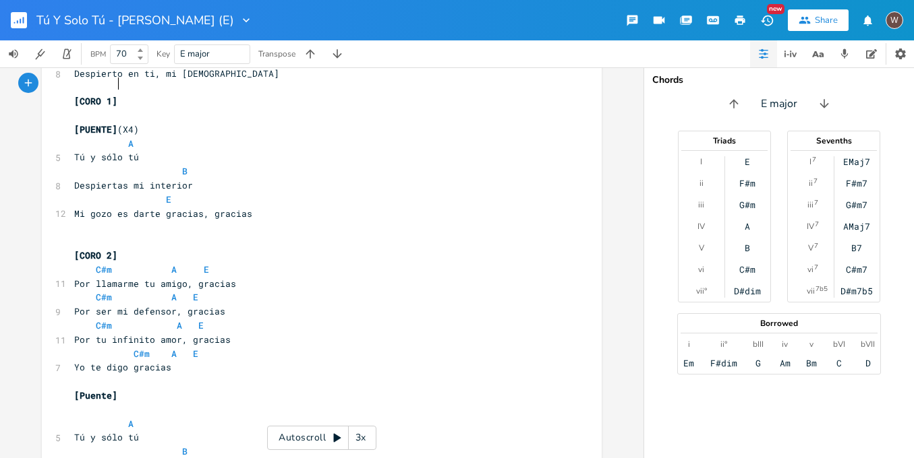
type textarea "[CORO 1]"
drag, startPoint x: 115, startPoint y: 82, endPoint x: 63, endPoint y: 83, distance: 51.2
click at [63, 83] on div "[CORO 1] x BPM 70, Key - E Major E [INTRO] (X2) | C#m \ A \| E \\\| ​ [VERSO 1]…" at bounding box center [322, 78] width 560 height 940
click at [75, 220] on pre "​" at bounding box center [314, 227] width 487 height 14
click at [75, 235] on pre "​" at bounding box center [314, 242] width 487 height 14
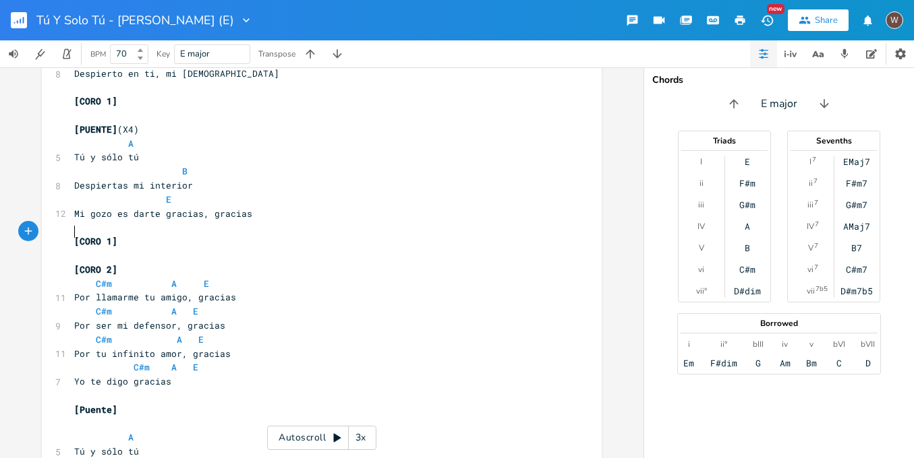
scroll to position [545, 0]
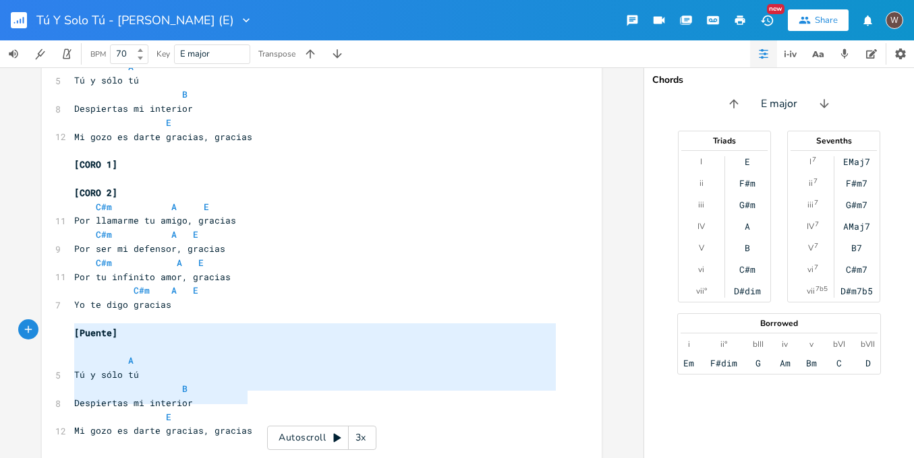
type textarea "A Tú y sólo tú B Despiertas mi interior E Mi gozo es darte gracias, gracias"
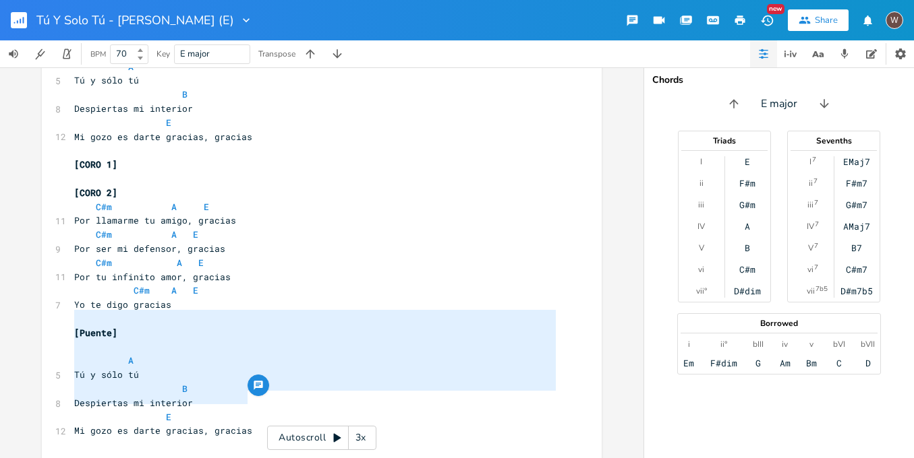
drag, startPoint x: 258, startPoint y: 399, endPoint x: 53, endPoint y: 318, distance: 220.3
click at [53, 318] on div "A Tú y sólo tú B Despiertas mi interior E Mi gozo es darte gracias, gracias x B…" at bounding box center [322, 8] width 560 height 955
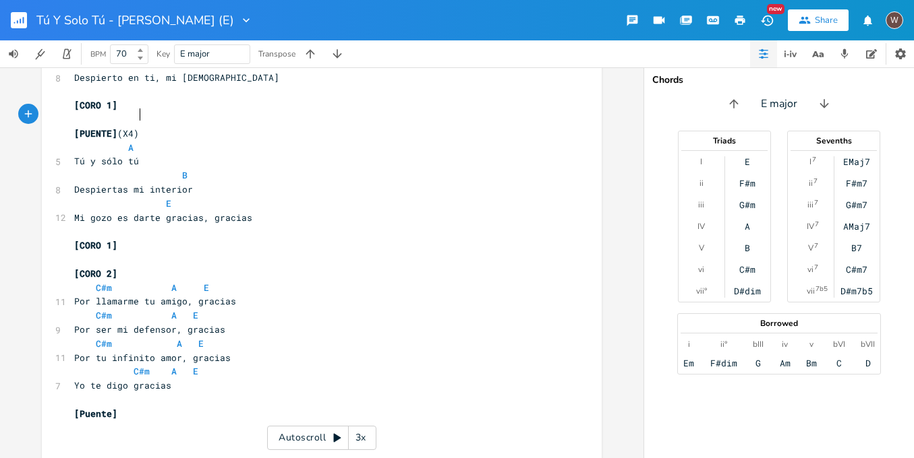
type textarea "[PUENTE](X4)"
drag, startPoint x: 139, startPoint y: 117, endPoint x: 52, endPoint y: 114, distance: 87.0
click at [52, 114] on div "[PUENTE](X4) x BPM 70, Key - E Major E [INTRO] (X2) | C#m \ A \| E \\\| ​ [VERS…" at bounding box center [322, 47] width 560 height 870
type textarea "[Puente]"
drag, startPoint x: 119, startPoint y: 387, endPoint x: 59, endPoint y: 383, distance: 59.5
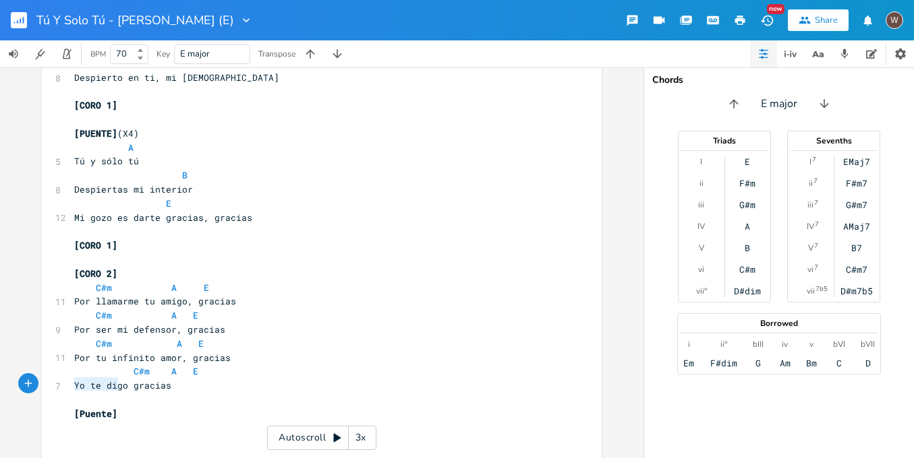
click at [59, 383] on div "[Puente] x BPM 70, Key - E Major E [INTRO] (X2) | C#m \ A \| E \\\| ​ [VERSO 1]…" at bounding box center [322, 47] width 560 height 870
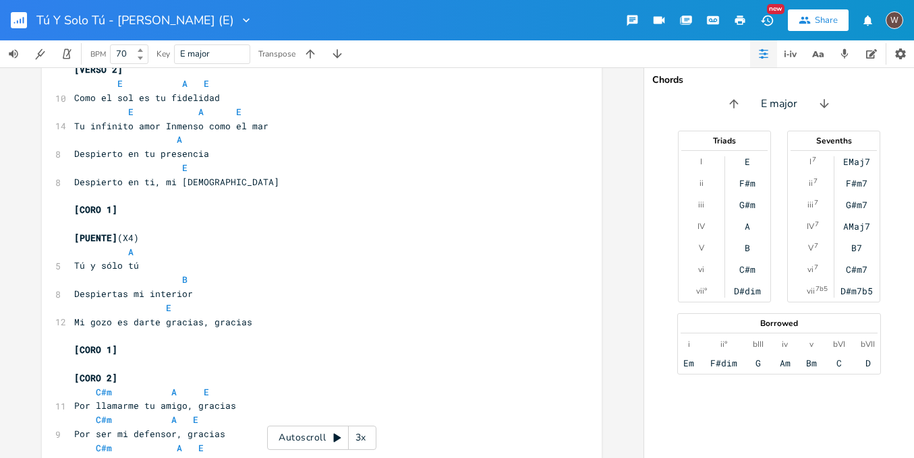
scroll to position [336, 0]
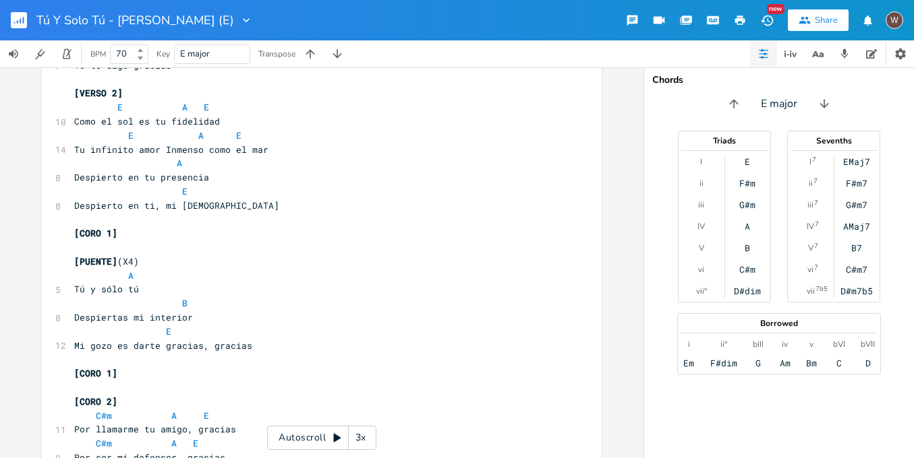
click at [120, 367] on pre "[CORO 1]" at bounding box center [314, 374] width 487 height 14
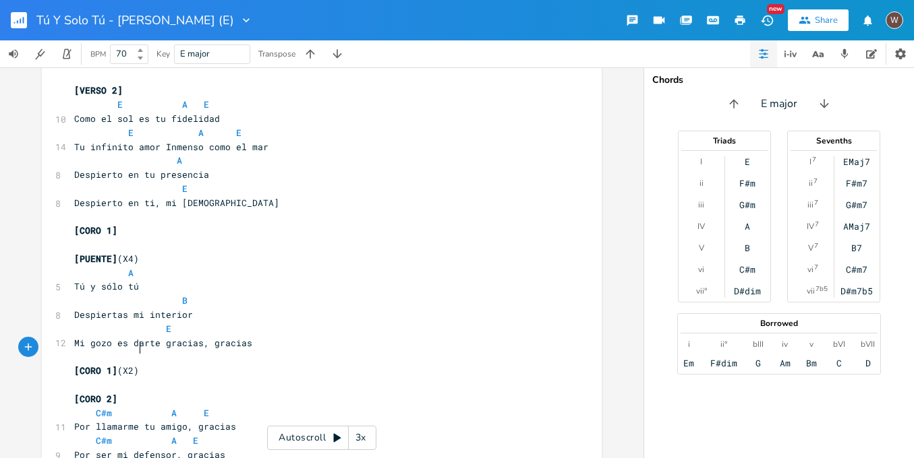
scroll to position [438, 0]
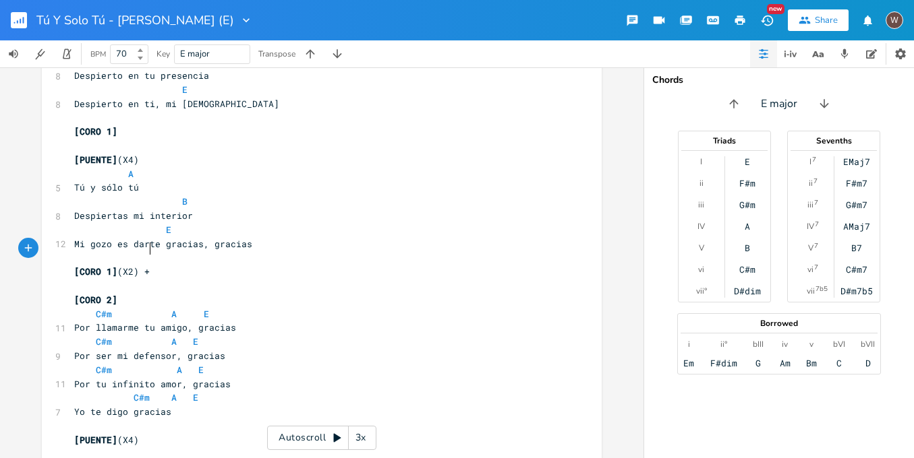
type textarea "(X2) +"
type textarea "[PUENTE](X4)"
drag, startPoint x: 152, startPoint y: 409, endPoint x: 47, endPoint y: 409, distance: 105.8
click at [47, 409] on div "[PUENTE](X4) x BPM 70, Key - E Major E [INTRO] (X2) | C#m \ A \| E \\\| ​ [VERS…" at bounding box center [322, 73] width 560 height 870
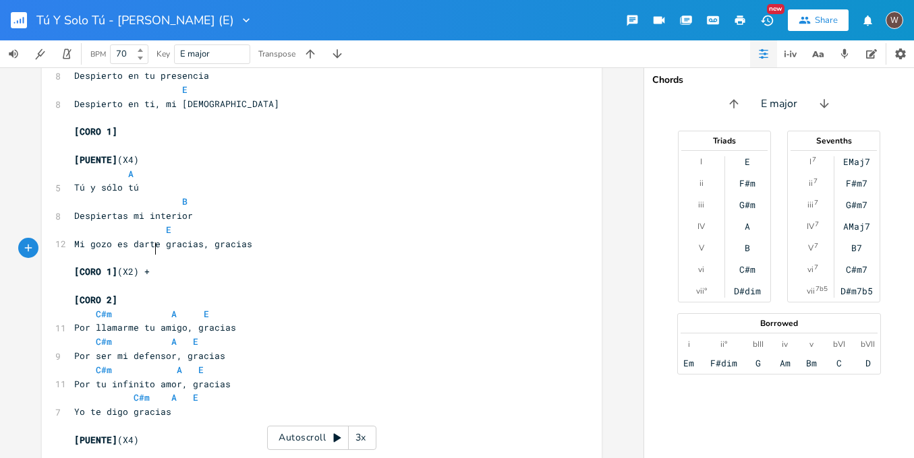
click at [206, 265] on pre "[CORO 1] (X2) +" at bounding box center [314, 272] width 487 height 14
drag, startPoint x: 214, startPoint y: 249, endPoint x: 220, endPoint y: 251, distance: 6.9
click at [214, 266] on span "[CORO 1](X2) + [PUENTE] (X4)" at bounding box center [147, 272] width 146 height 12
click at [311, 363] on pre "C#m A E" at bounding box center [314, 370] width 487 height 14
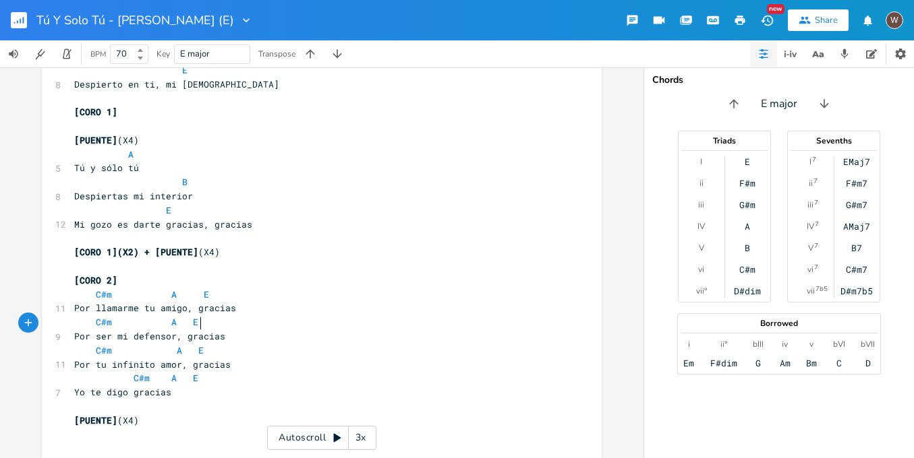
scroll to position [464, 0]
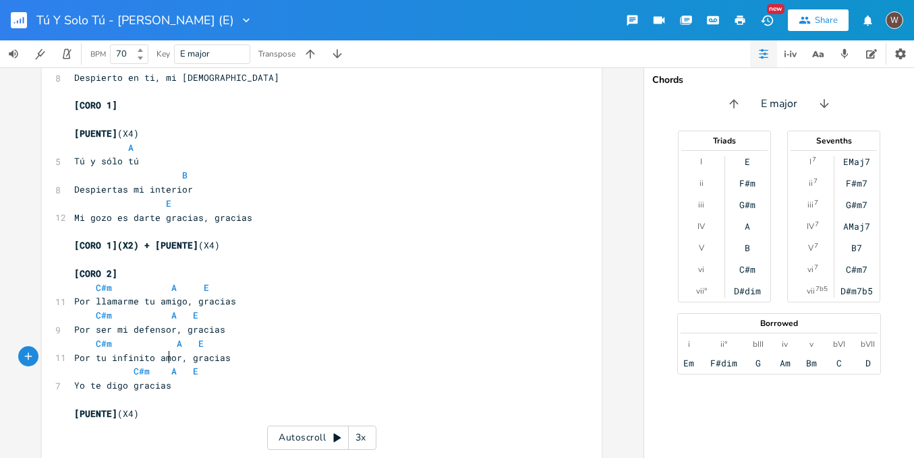
click at [285, 379] on pre "Yo te digo gracias" at bounding box center [314, 386] width 487 height 14
type textarea "A Tú y sólo tú B Despiertas mi interior E Mi gozo es darte gracias, gracias"
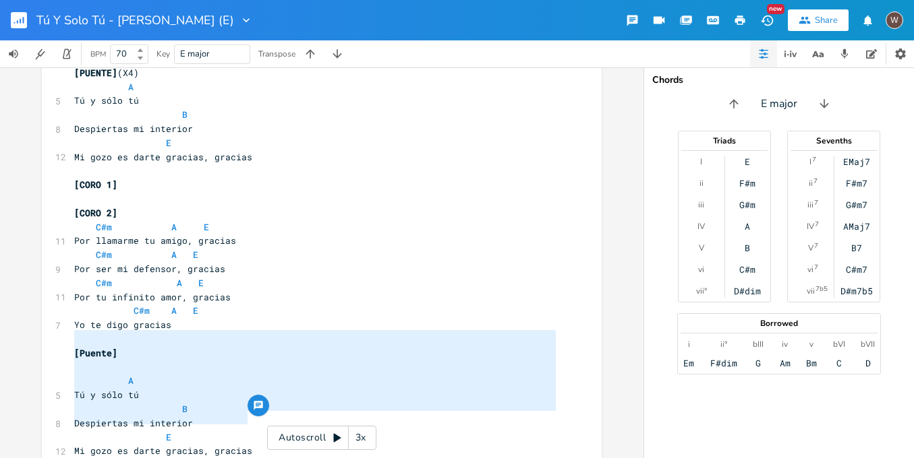
scroll to position [518, 0]
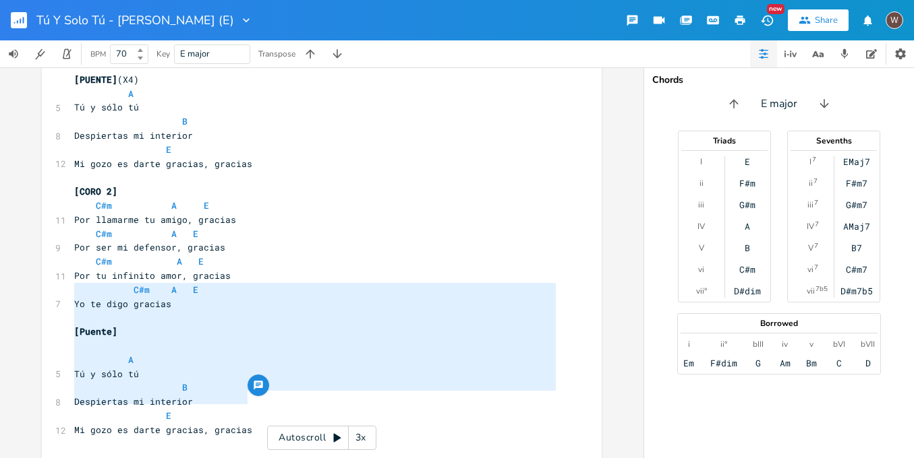
type textarea "[Puente] A Tú y sólo tú B Despiertas mi interior E Mi gozo es darte gracias, gr…"
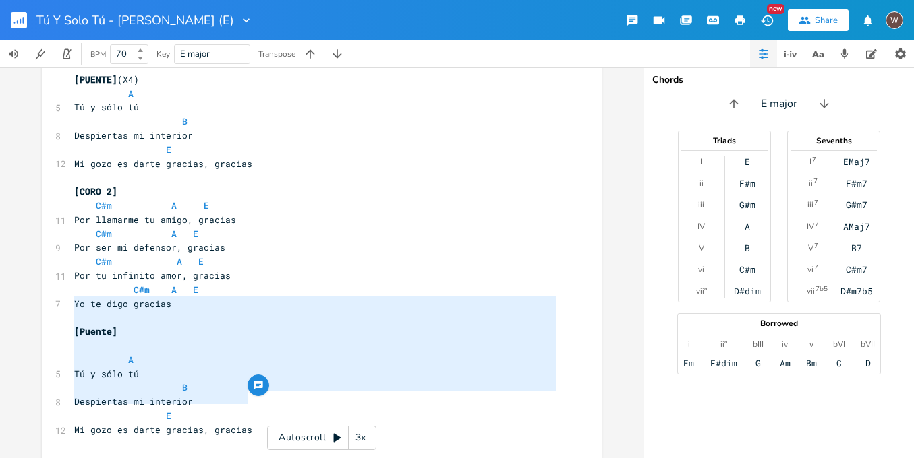
drag, startPoint x: 261, startPoint y: 399, endPoint x: 55, endPoint y: 300, distance: 228.3
click at [55, 300] on div "[Puente] A Tú y sólo tú B Despiertas mi interior E Mi gozo es darte gracias, gr…" at bounding box center [322, 21] width 560 height 926
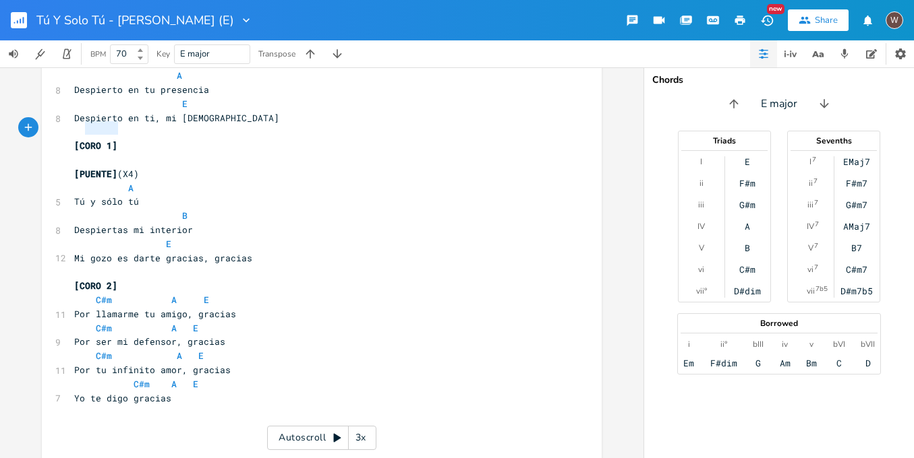
type textarea "[CORO 1]"
drag, startPoint x: 137, startPoint y: 130, endPoint x: 61, endPoint y: 124, distance: 75.8
click at [61, 124] on div "[CORO 1] x BPM 70, Key - E Major E [INTRO] (X2) | C#m \ A \| E \\\| ​ [VERSO 1]…" at bounding box center [322, 66] width 560 height 829
click at [79, 265] on pre "​" at bounding box center [314, 272] width 487 height 14
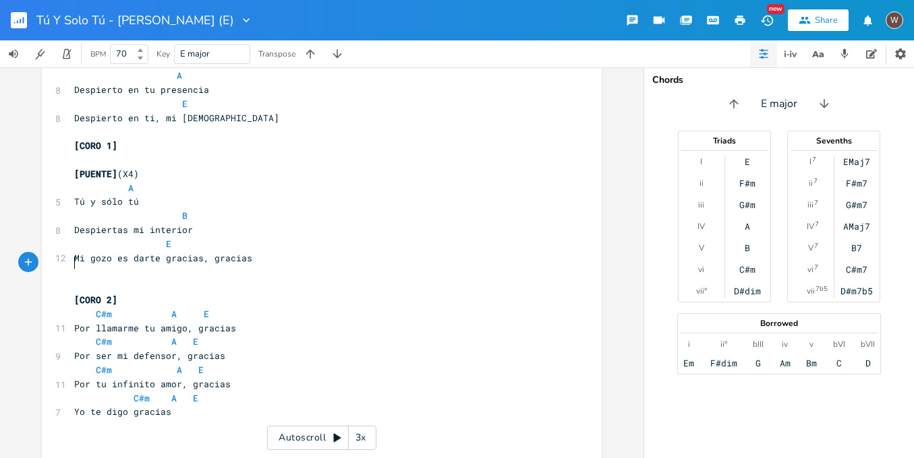
paste textarea "+"
type textarea "+"
click at [114, 279] on pre "[CORO 1]" at bounding box center [314, 286] width 487 height 14
type textarea "()"
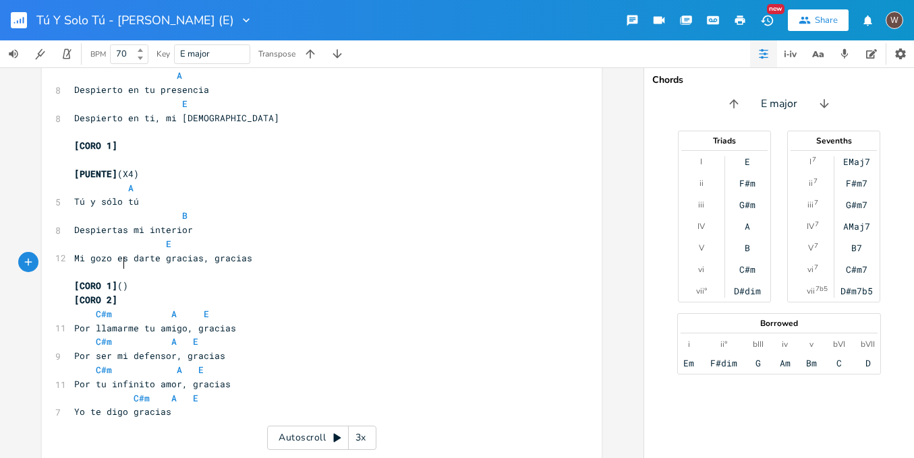
scroll to position [0, 5]
type textarea "X2"
type textarea "+"
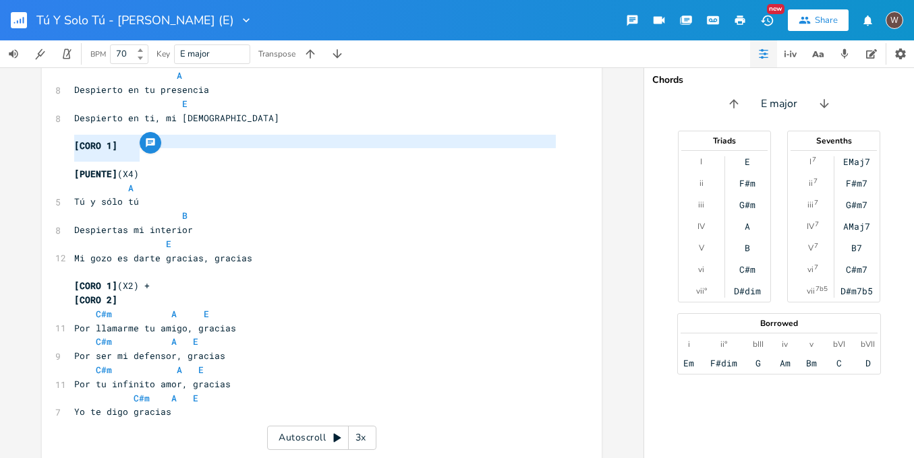
type textarea "[PUENTE](X4)"
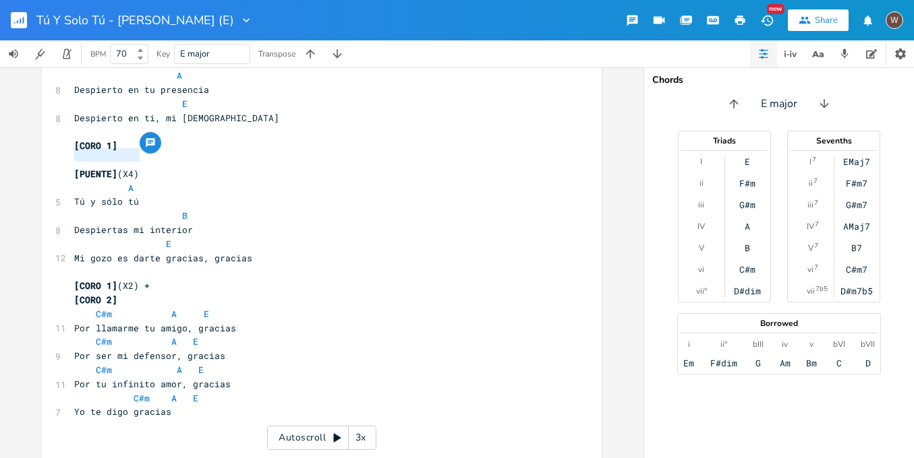
drag, startPoint x: 140, startPoint y: 154, endPoint x: 40, endPoint y: 150, distance: 100.5
click at [42, 150] on div "[PUENTE](X4) x BPM 70, Key - E Major E [INTRO] (X2) | C#m \ A \| E \\\| ​ [VERS…" at bounding box center [322, 73] width 560 height 842
click at [161, 279] on pre "[CORO 1] (X2) +" at bounding box center [314, 286] width 487 height 14
drag, startPoint x: 156, startPoint y: 263, endPoint x: 169, endPoint y: 272, distance: 16.5
click at [156, 280] on span "[CORO 1](X2) + [PUENTE]" at bounding box center [138, 286] width 129 height 12
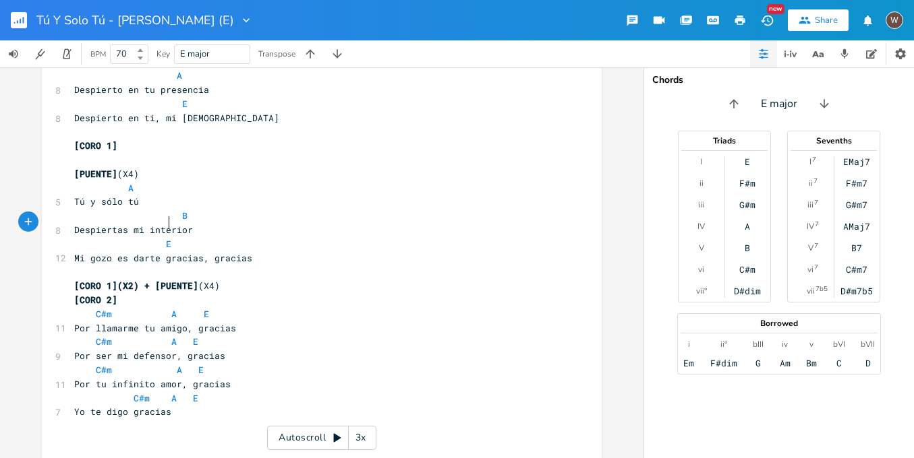
click at [208, 237] on pre "E" at bounding box center [314, 244] width 487 height 14
type textarea "(C#M"
type textarea "m)"
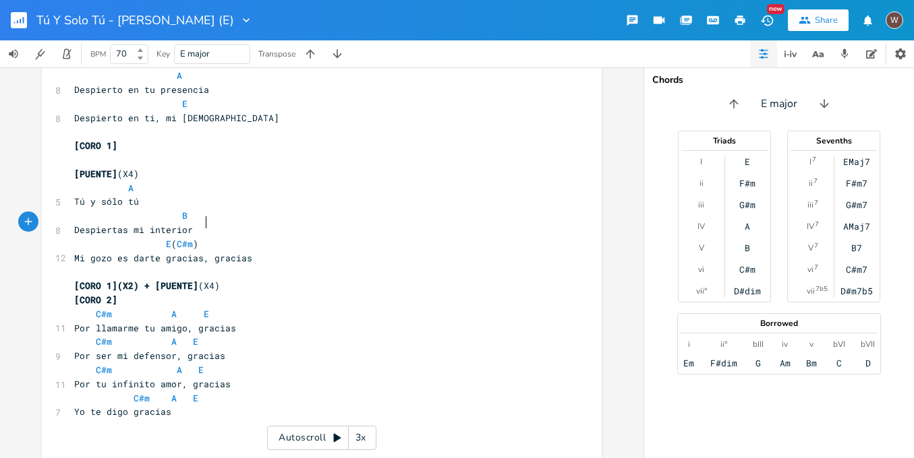
scroll to position [0, 11]
type textarea "E"
click at [225, 233] on li "E" at bounding box center [222, 237] width 40 height 14
click at [193, 238] on span "E E ( C#m )" at bounding box center [157, 244] width 167 height 12
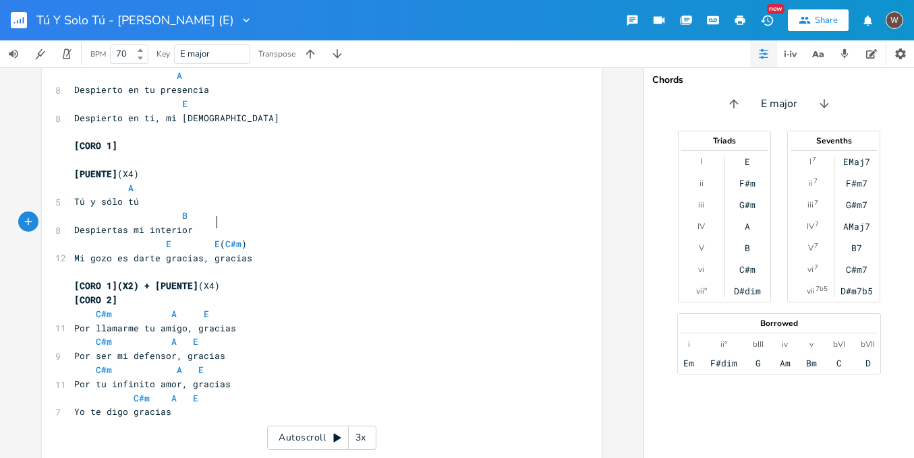
click at [213, 238] on span "E E ( C#m )" at bounding box center [160, 244] width 173 height 12
click at [262, 279] on pre "[CORO 1](X2) + [PUENTE] (X4)" at bounding box center [314, 286] width 487 height 14
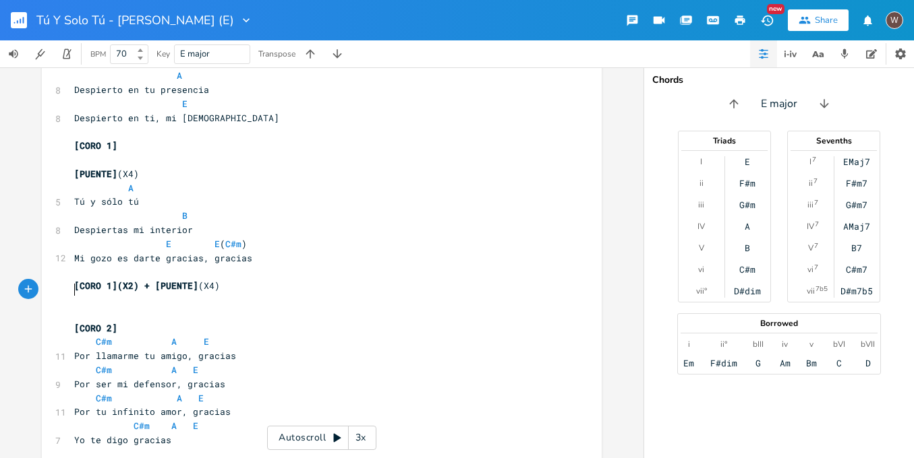
click at [18, 23] on rect "button" at bounding box center [19, 20] width 16 height 16
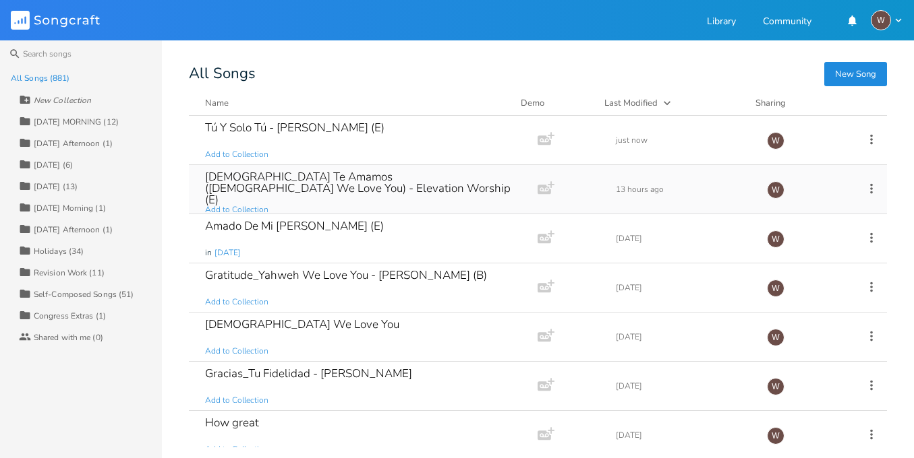
click at [366, 205] on div "[DEMOGRAPHIC_DATA] Te Amamos ([DEMOGRAPHIC_DATA] We Love You) - Elevation Worsh…" at bounding box center [360, 189] width 311 height 49
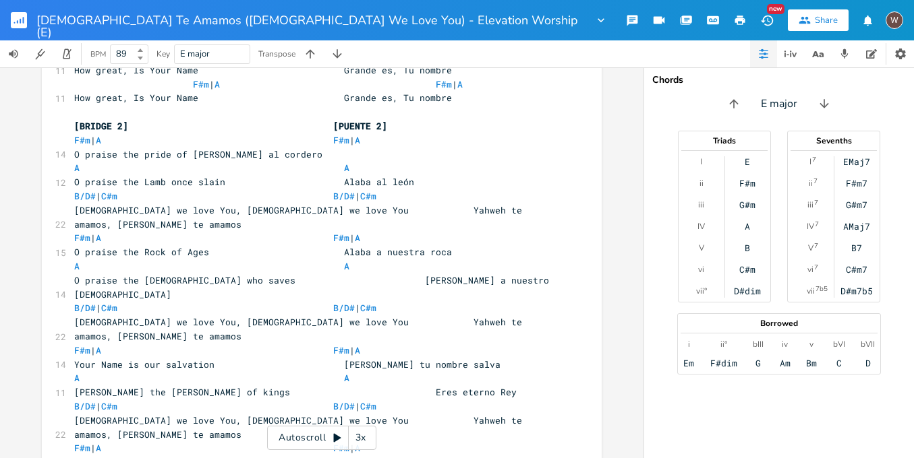
scroll to position [1839, 0]
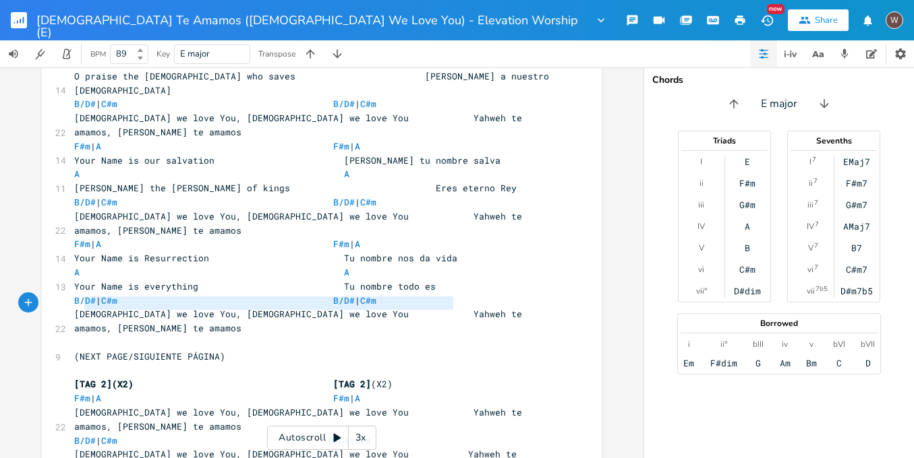
type textarea "(VERSE OPTIONS BELOW/OPCIONES DE VERSO A CONTINUACIÓN)"
drag, startPoint x: 460, startPoint y: 301, endPoint x: 58, endPoint y: 299, distance: 401.8
click at [20, 21] on rect "button" at bounding box center [19, 20] width 16 height 16
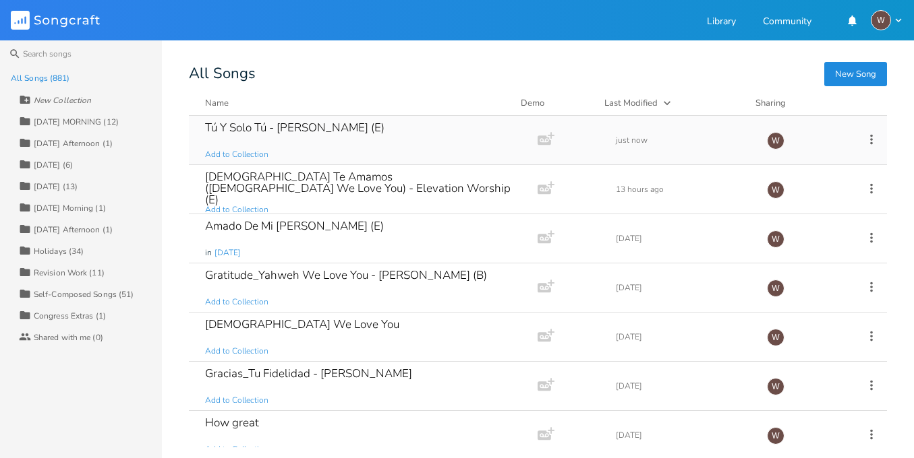
click at [329, 151] on div "Tú Y Solo Tú - [PERSON_NAME] (E) Add to Collection" at bounding box center [360, 140] width 311 height 49
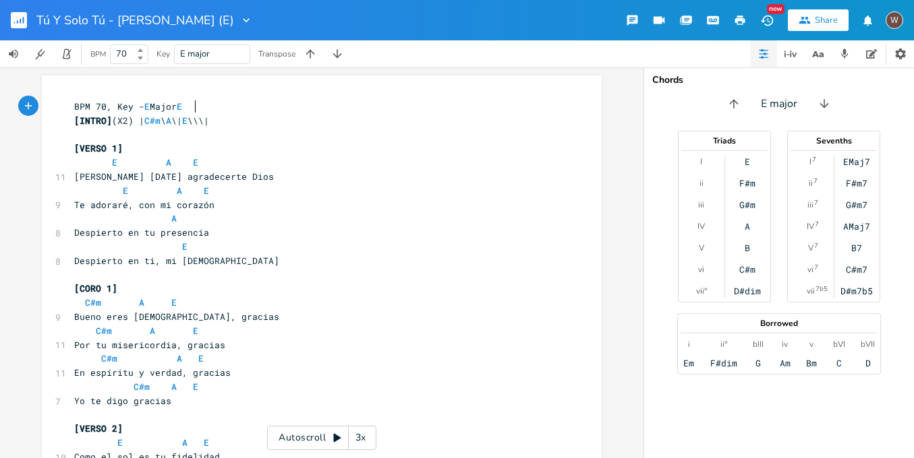
scroll to position [464, 0]
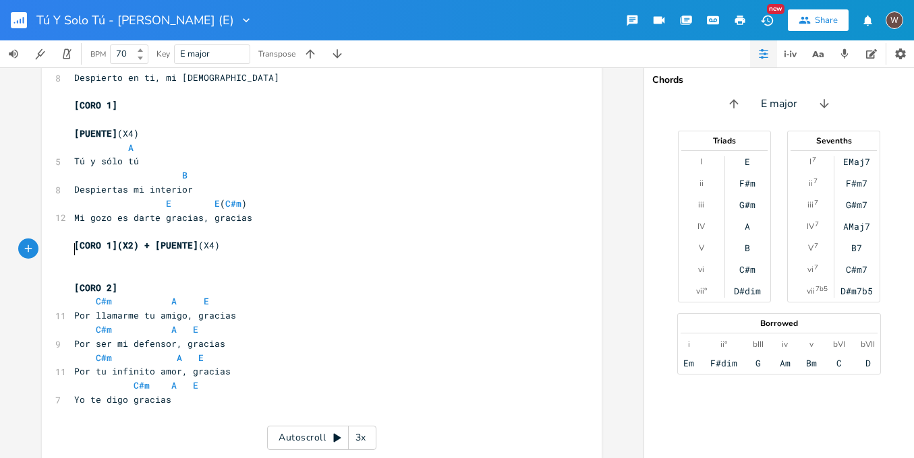
click at [109, 267] on pre "​" at bounding box center [314, 274] width 487 height 14
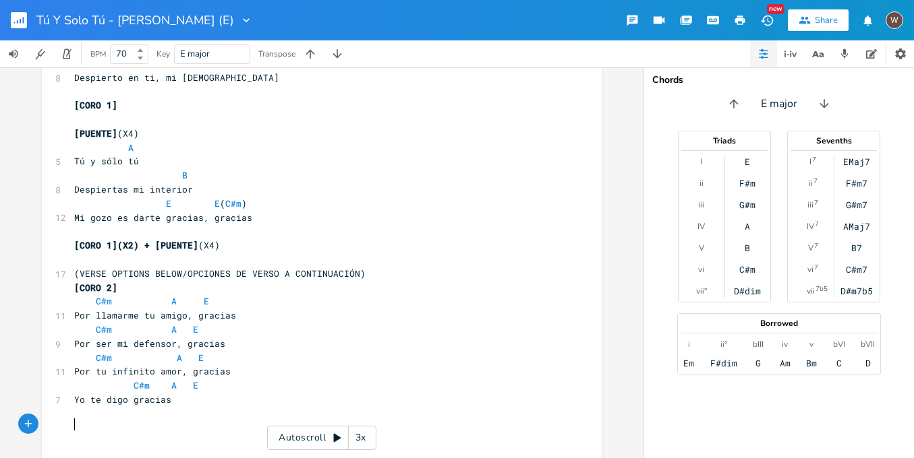
click at [148, 449] on pre "​" at bounding box center [314, 456] width 487 height 14
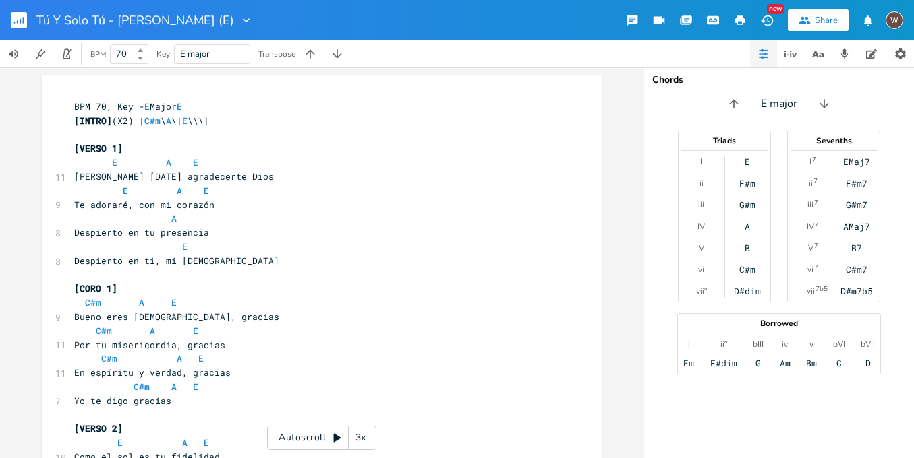
click at [744, 20] on icon "button" at bounding box center [740, 20] width 10 height 9
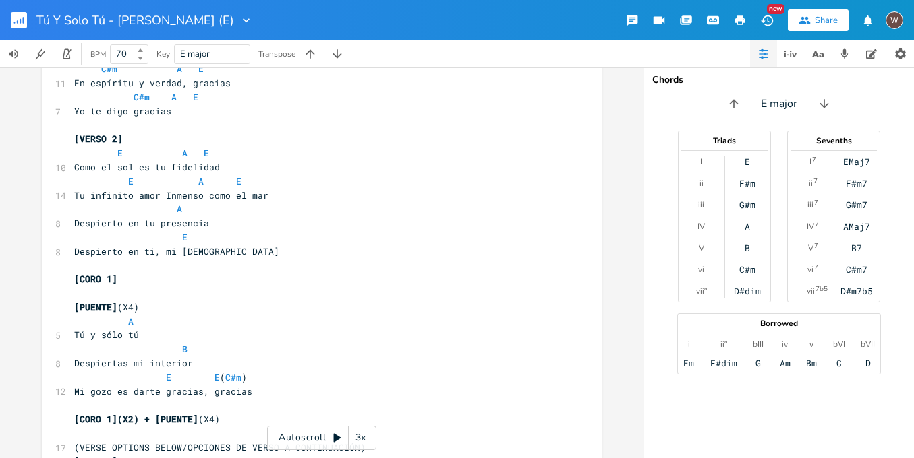
scroll to position [410, 0]
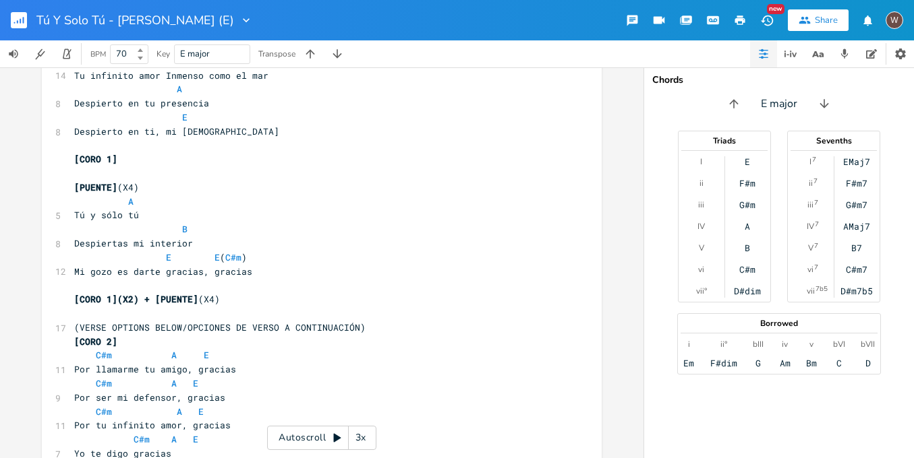
click at [22, 24] on rect "button" at bounding box center [19, 20] width 16 height 16
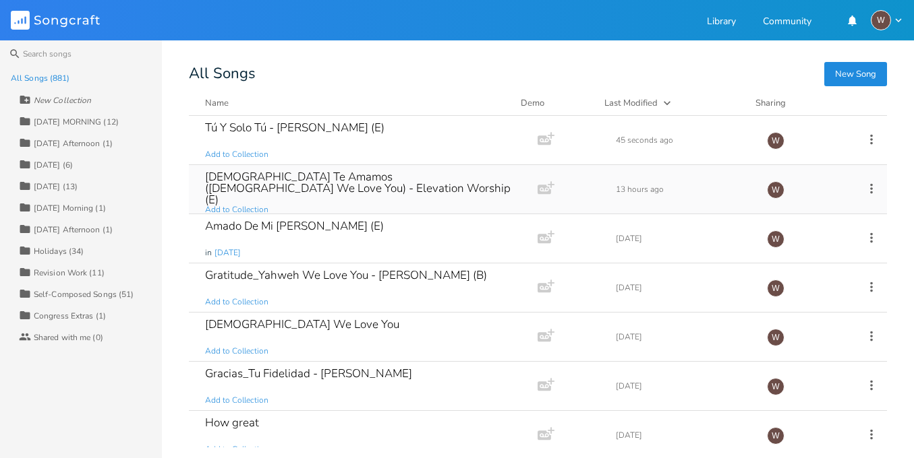
click at [316, 192] on div "[DEMOGRAPHIC_DATA] Te Amamos ([DEMOGRAPHIC_DATA] We Love You) - Elevation Worsh…" at bounding box center [360, 188] width 311 height 34
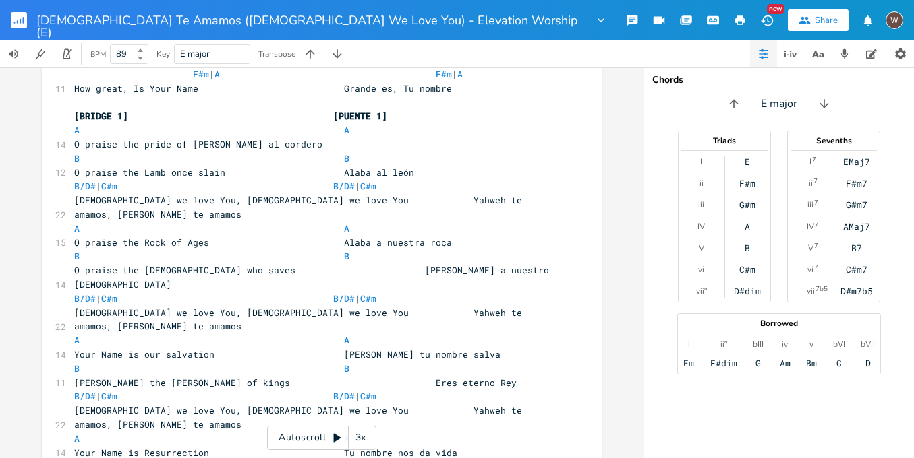
scroll to position [905, 0]
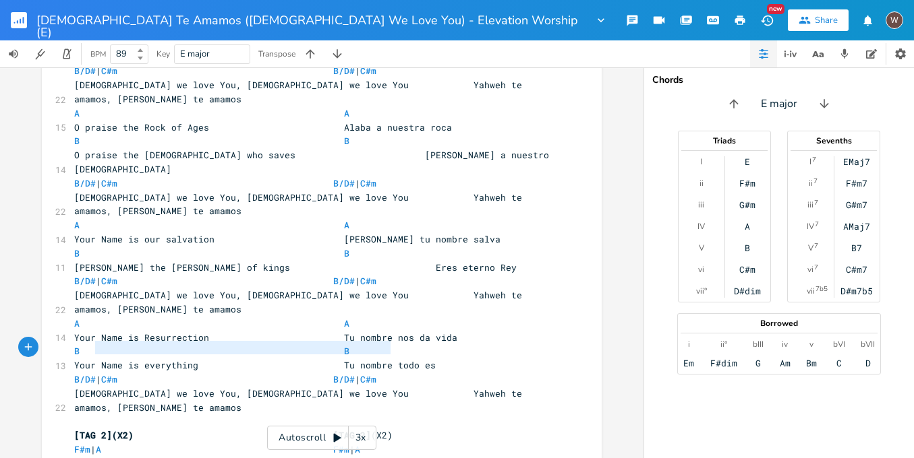
type textarea "(NEXT PAGE/SIGUIENTE PÁGINA)"
drag, startPoint x: 377, startPoint y: 348, endPoint x: 54, endPoint y: 349, distance: 322.9
click at [25, 24] on rect "button" at bounding box center [19, 20] width 16 height 16
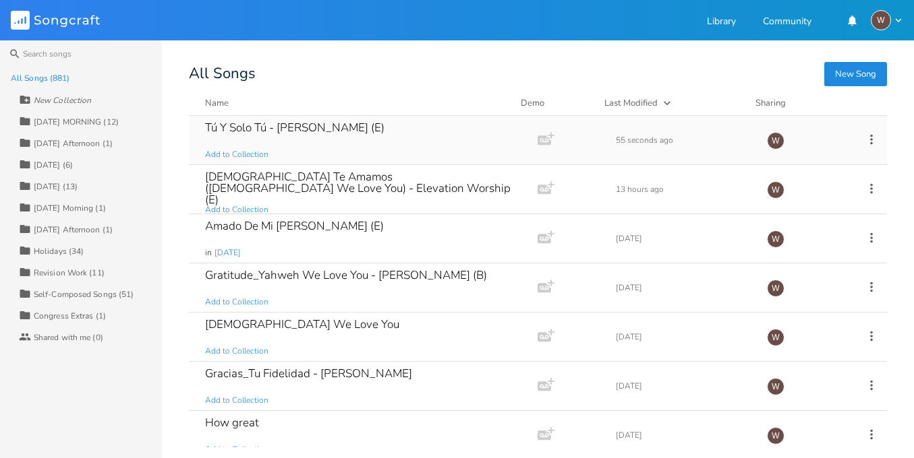
click at [320, 142] on div "Tú Y Solo Tú - [PERSON_NAME] (E) Add to Collection" at bounding box center [360, 140] width 311 height 49
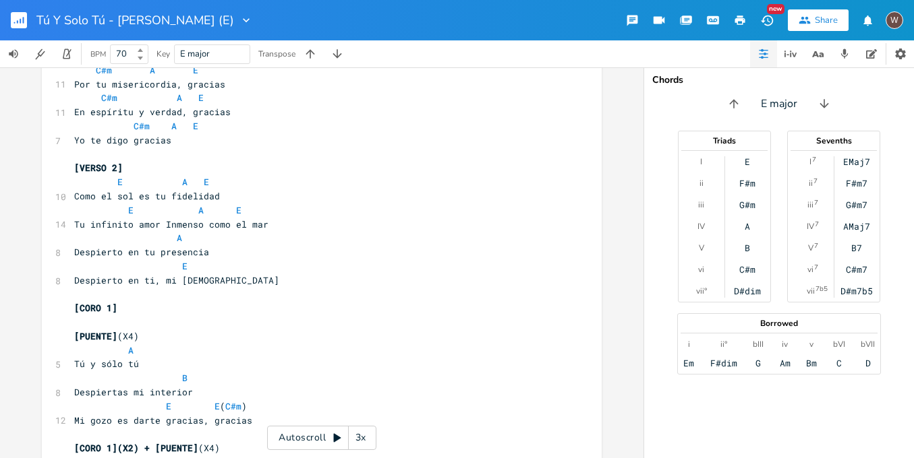
scroll to position [410, 0]
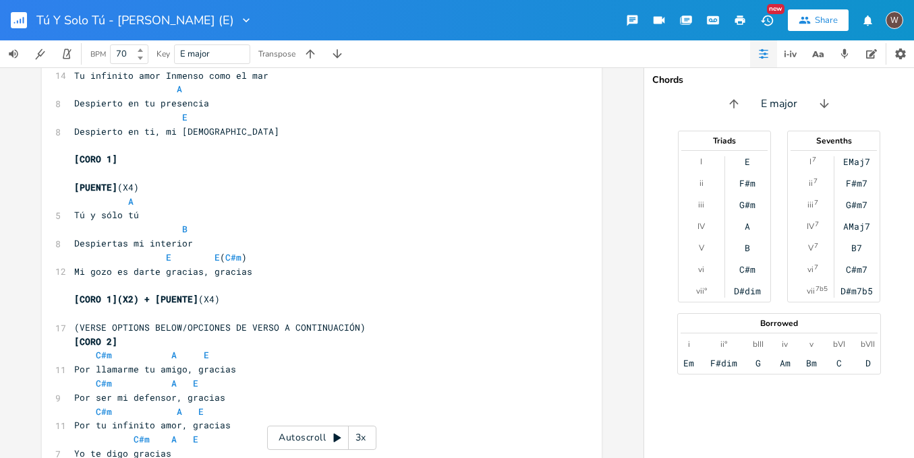
click at [145, 307] on pre "​" at bounding box center [314, 314] width 487 height 14
click at [166, 322] on span "(VERSE OPTIONS BELOW/OPCIONES DE VERSO A CONTINUACIÓN)" at bounding box center [219, 328] width 291 height 12
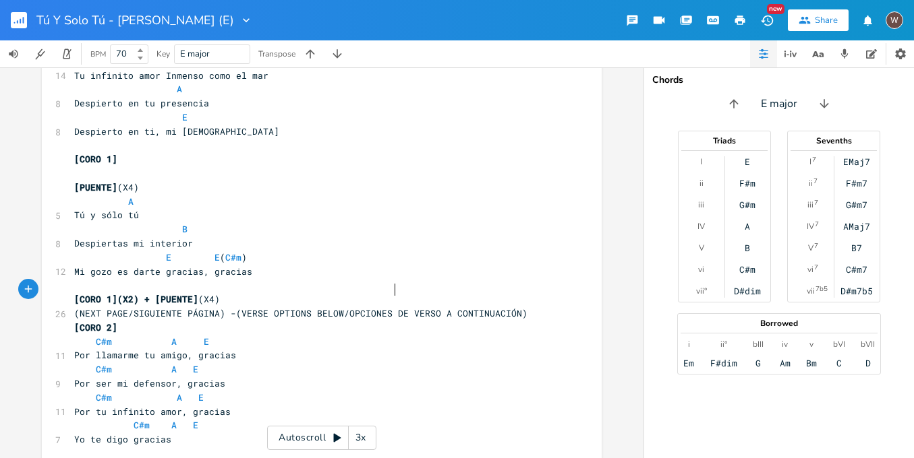
type textarea "-"
click at [234, 307] on span "(NEXT PAGE/SIGUIENTE PÁGINA) - (VERSE OPTIONS BELOW/OPCIONES DE VERSO A CONTINU…" at bounding box center [303, 313] width 458 height 12
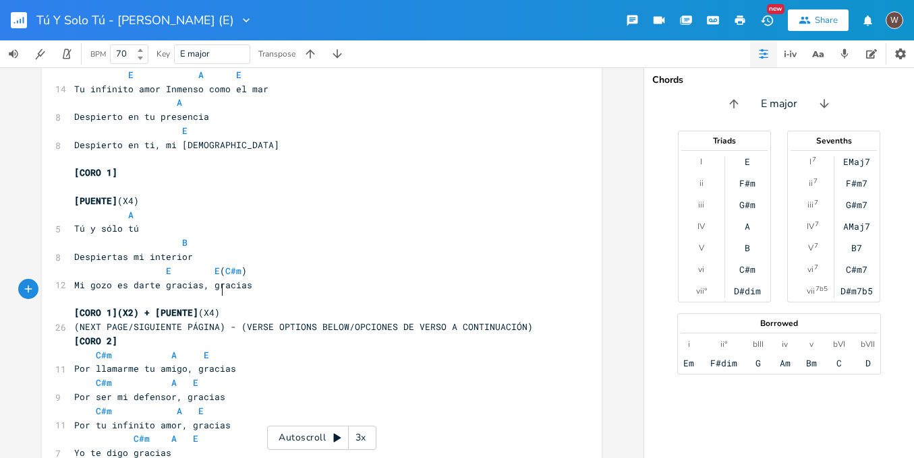
click at [299, 306] on pre "[CORO 1](X2) + [PUENTE] (X4)" at bounding box center [314, 313] width 487 height 14
type textarea "+"
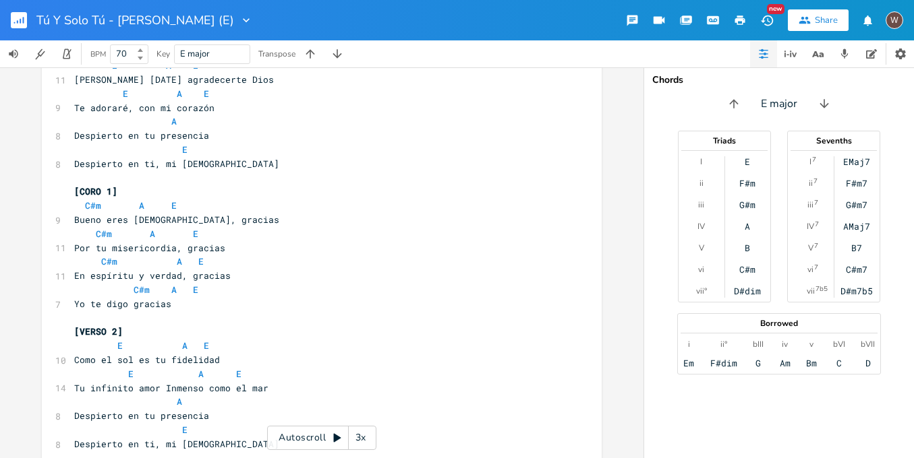
scroll to position [0, 0]
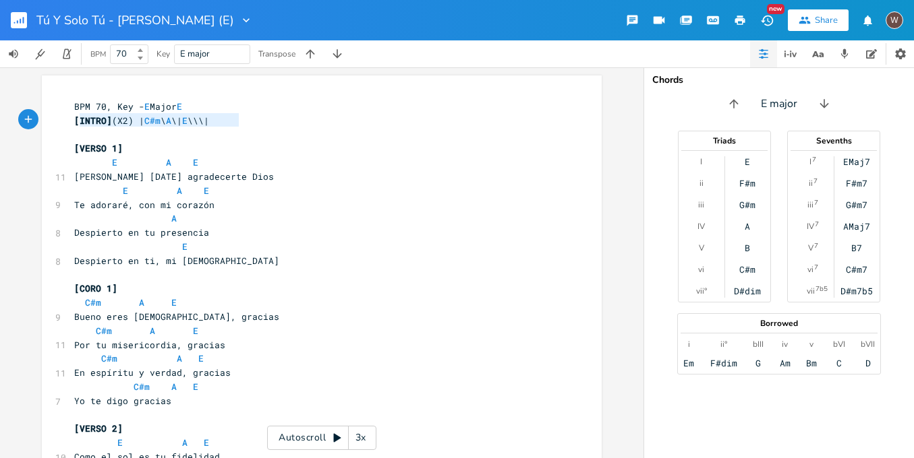
type textarea "[INTRO](X2) | C#m \ A \| E \\\|"
drag, startPoint x: 253, startPoint y: 119, endPoint x: 60, endPoint y: 123, distance: 192.9
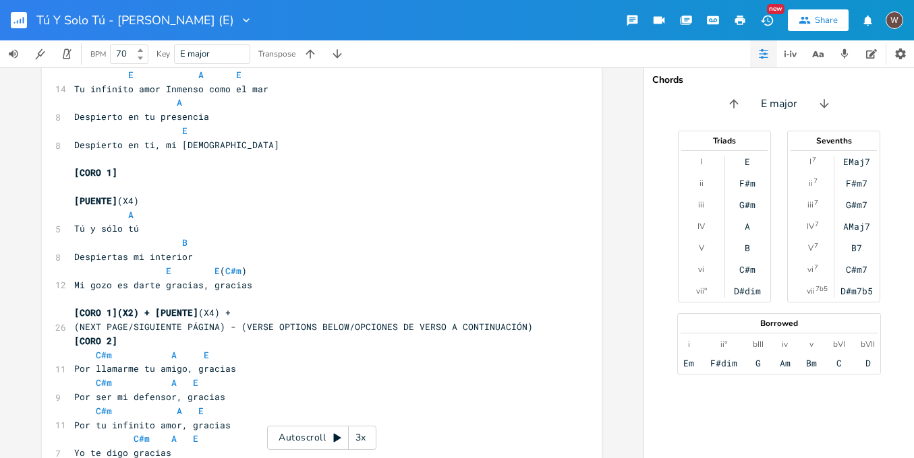
click at [266, 306] on pre "[CORO 1](X2) + [PUENTE] (X4) +" at bounding box center [314, 313] width 487 height 14
paste textarea "4"
click at [289, 307] on span "[CORO 1](X2) + [PUENTE](X4) + [INTRO] (X2) | C#m \ A \| E \\\|" at bounding box center [222, 313] width 297 height 12
type textarea "4"
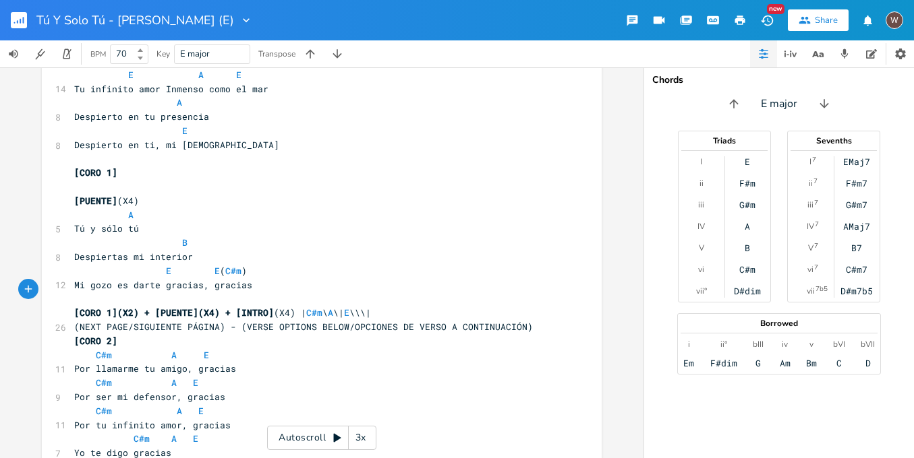
click at [568, 305] on div "x BPM 70, Key - E Major E [INTRO] (X2) | C#m \ A \| E \\\| ​ [VERSO 1] E A E 11…" at bounding box center [331, 82] width 520 height 762
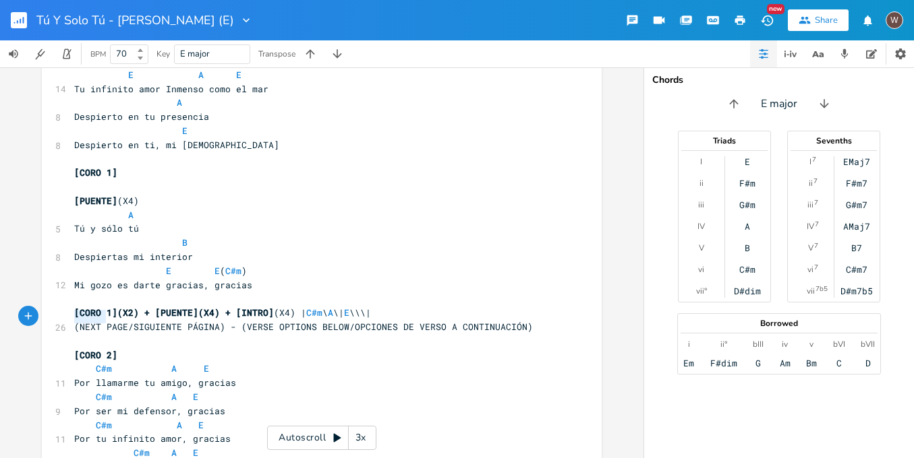
drag, startPoint x: 116, startPoint y: 318, endPoint x: 63, endPoint y: 320, distance: 52.6
click at [63, 320] on div "x BPM 70, Key - E Major E [INTRO] (X2) | C#m \ A \| E \\\| ​ [VERSO 1] E A E 11…" at bounding box center [322, 86] width 560 height 814
click at [744, 16] on icon "button" at bounding box center [740, 20] width 12 height 12
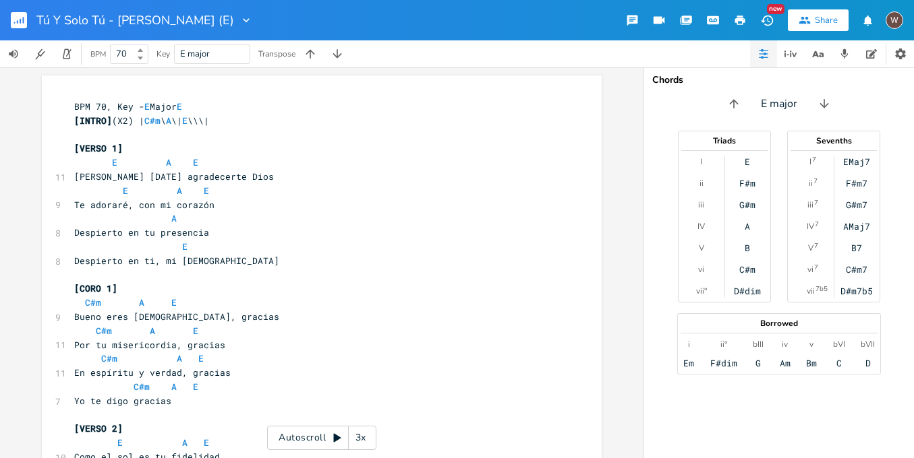
click at [102, 135] on pre "​" at bounding box center [314, 135] width 487 height 14
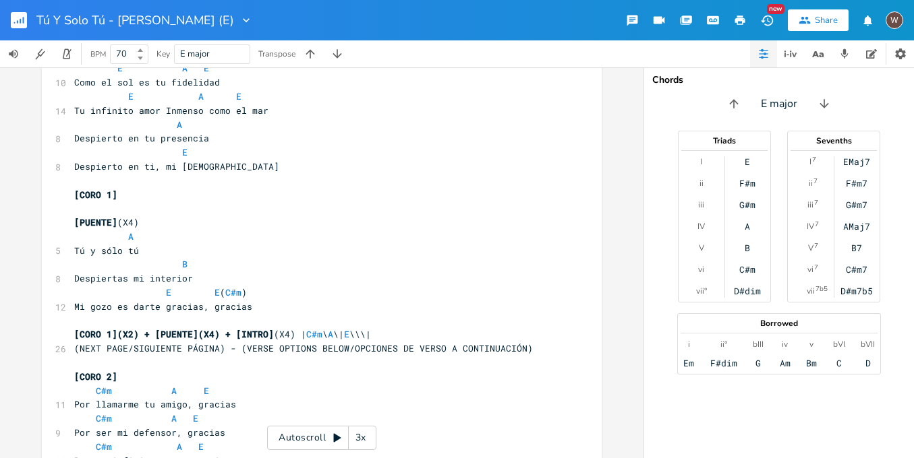
scroll to position [380, 0]
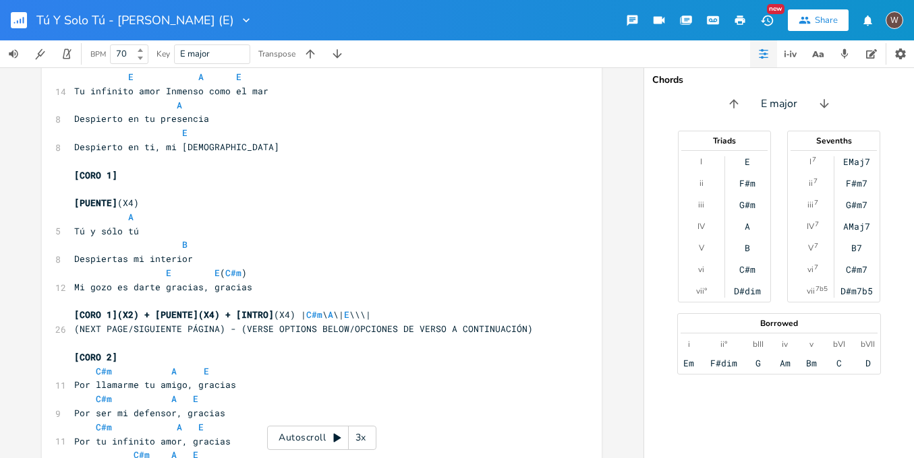
click at [745, 24] on icon "button" at bounding box center [740, 20] width 12 height 12
